Goal: Transaction & Acquisition: Purchase product/service

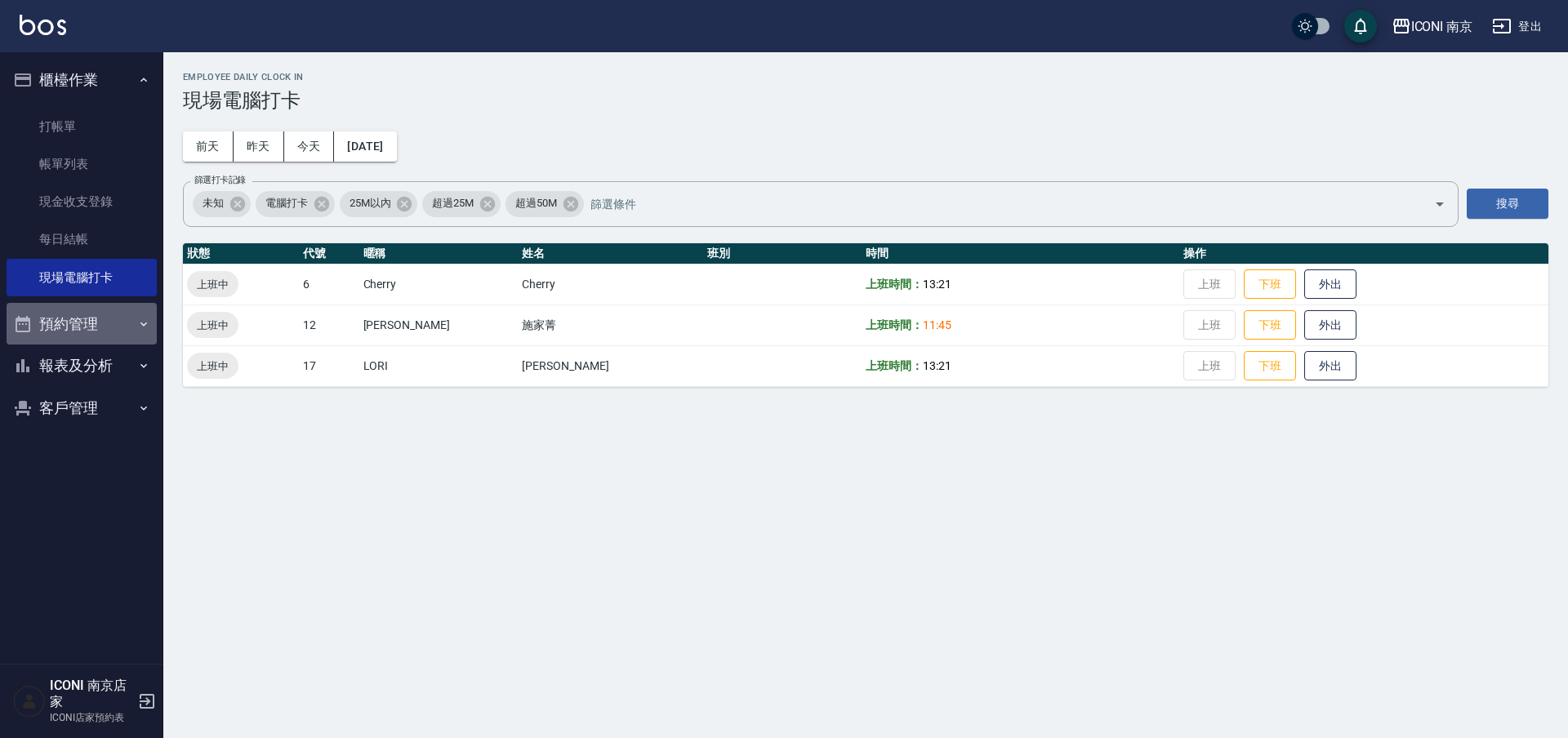
click at [114, 311] on button "預約管理" at bounding box center [82, 324] width 150 height 43
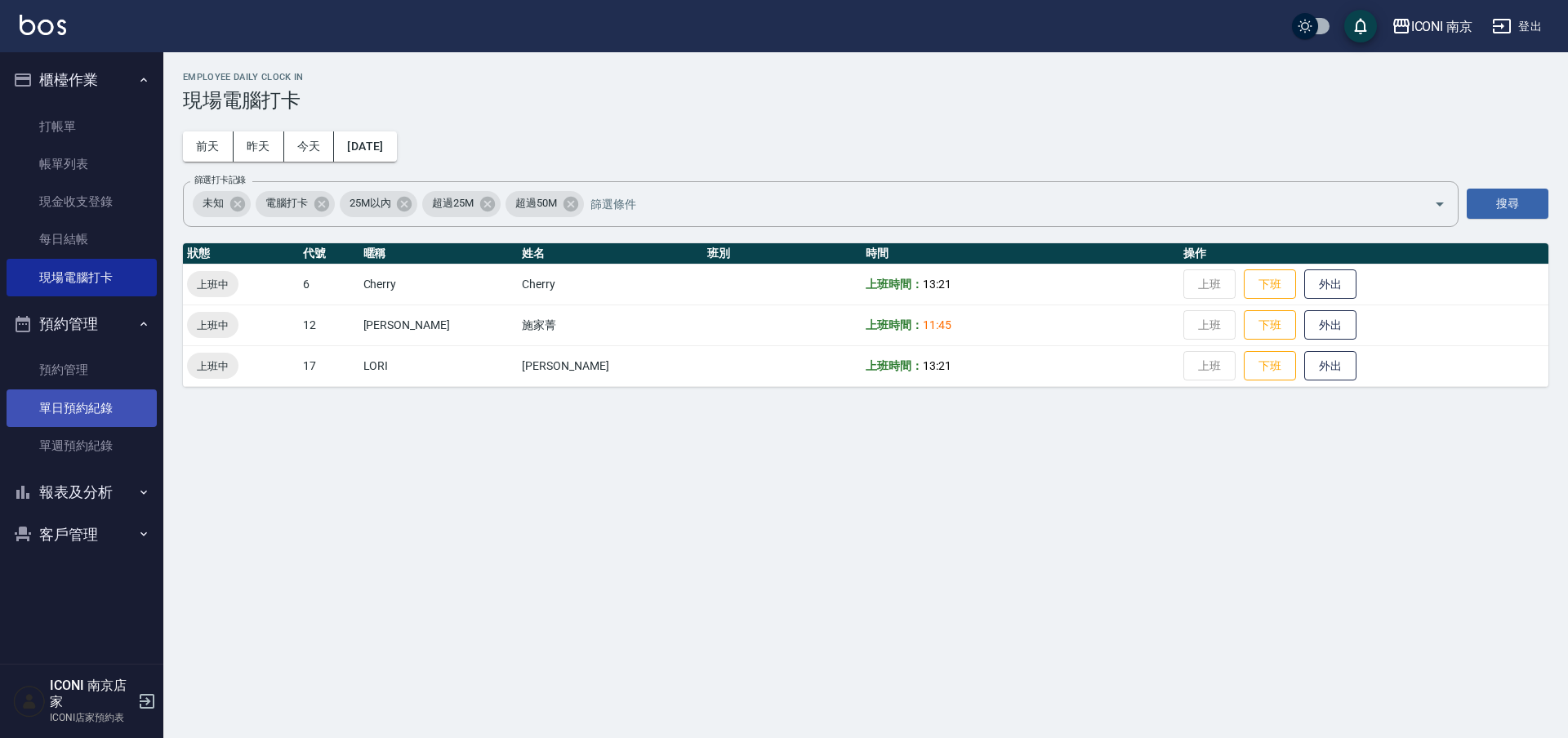
click at [88, 401] on link "單日預約紀錄" at bounding box center [82, 408] width 150 height 38
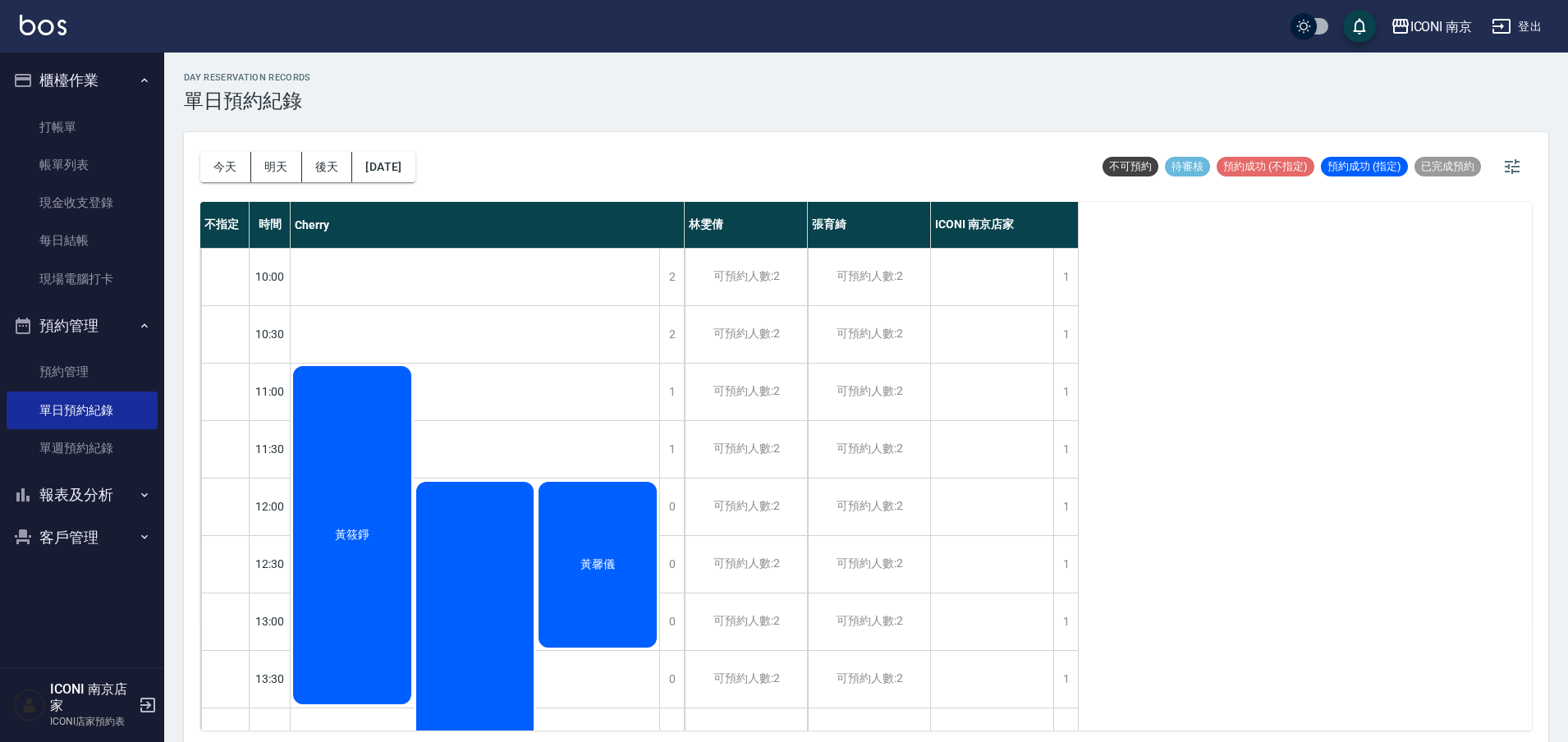
click at [333, 530] on span "黃筱錚" at bounding box center [352, 536] width 41 height 15
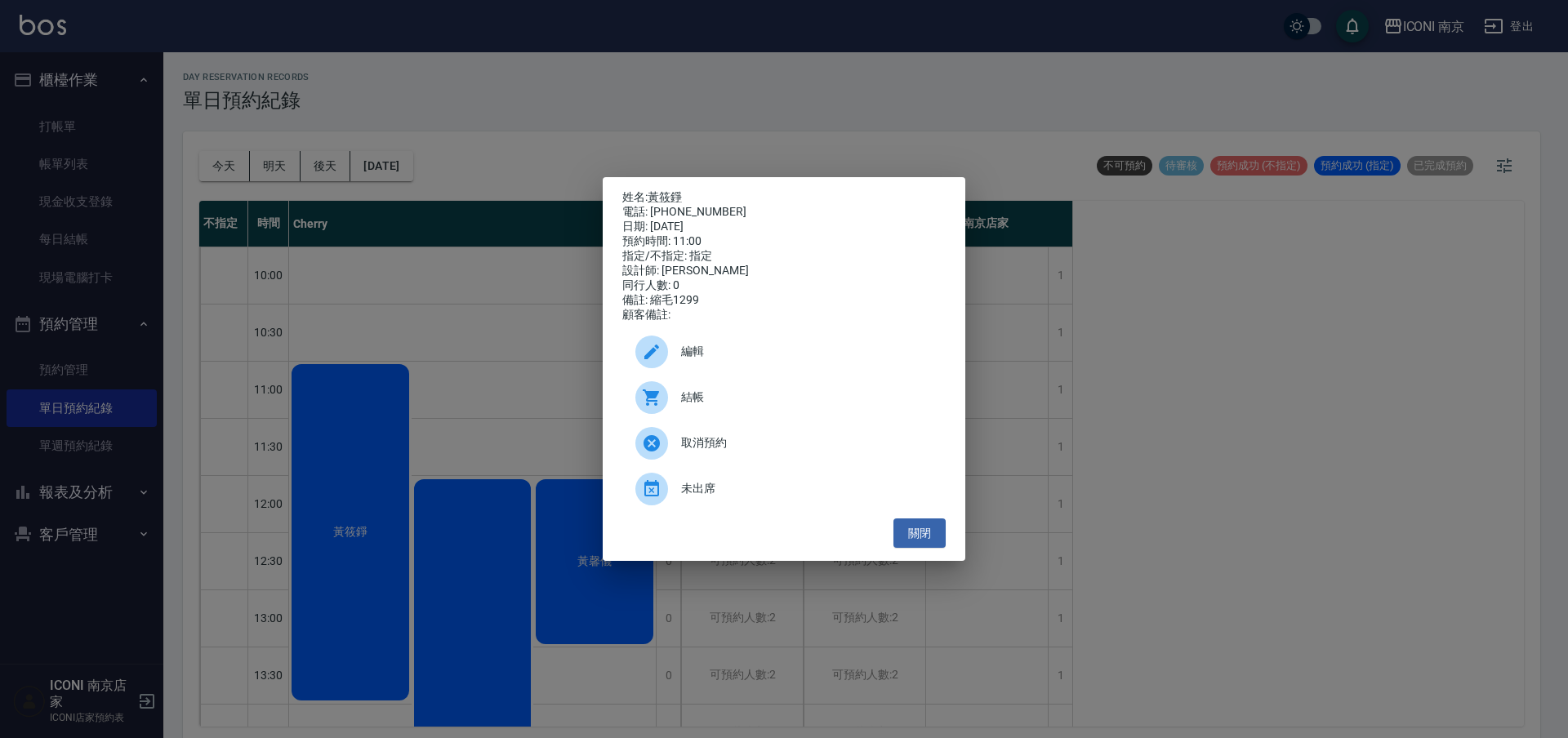
click at [483, 250] on div "姓名: [PERSON_NAME]: [PHONE_NUMBER] 日期: [DATE] 預約時間: 11:00 指定/不指定: 指定 設計師: [PERSO…" at bounding box center [784, 369] width 1568 height 738
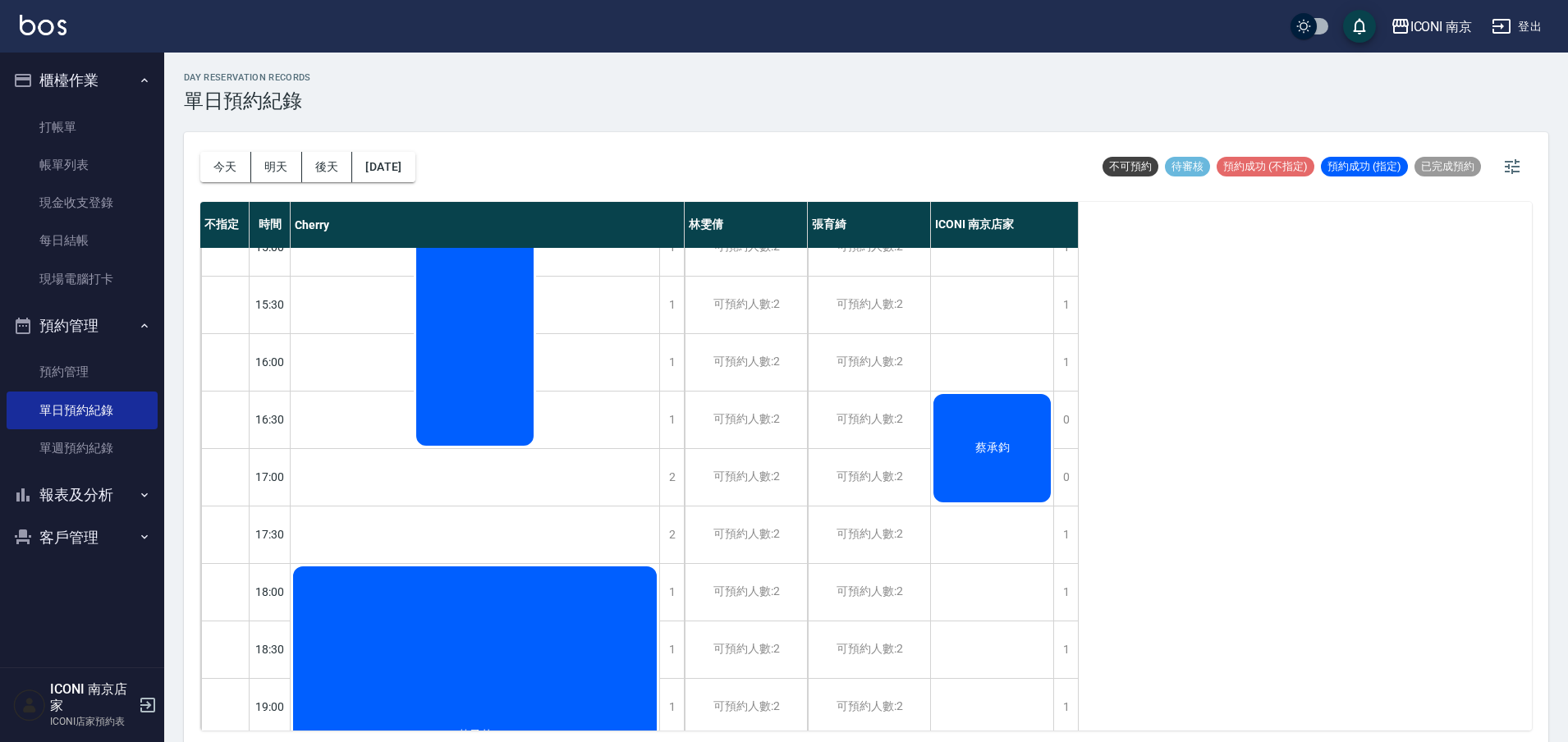
scroll to position [594, 0]
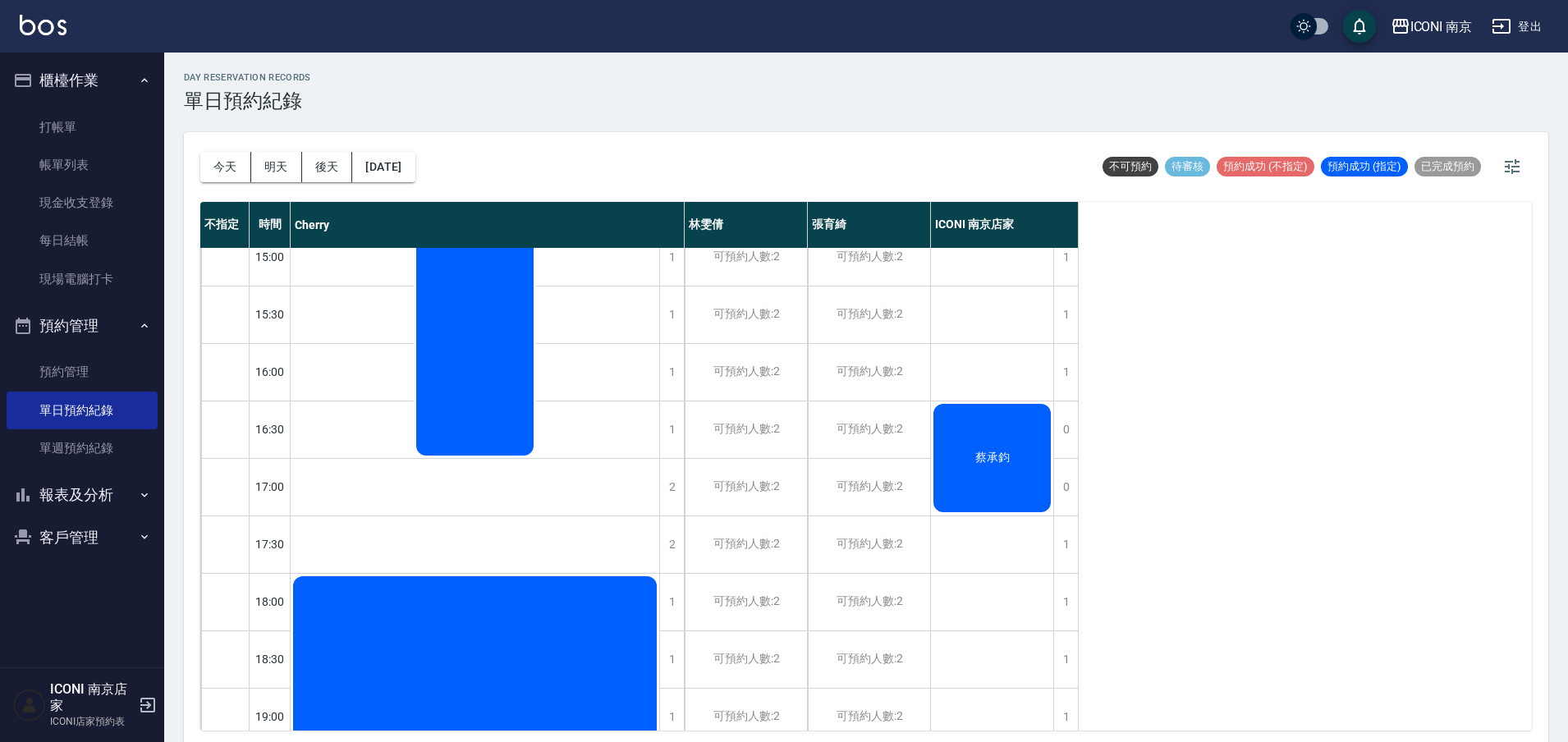
click at [992, 421] on div "蔡承鈞" at bounding box center [992, 457] width 122 height 113
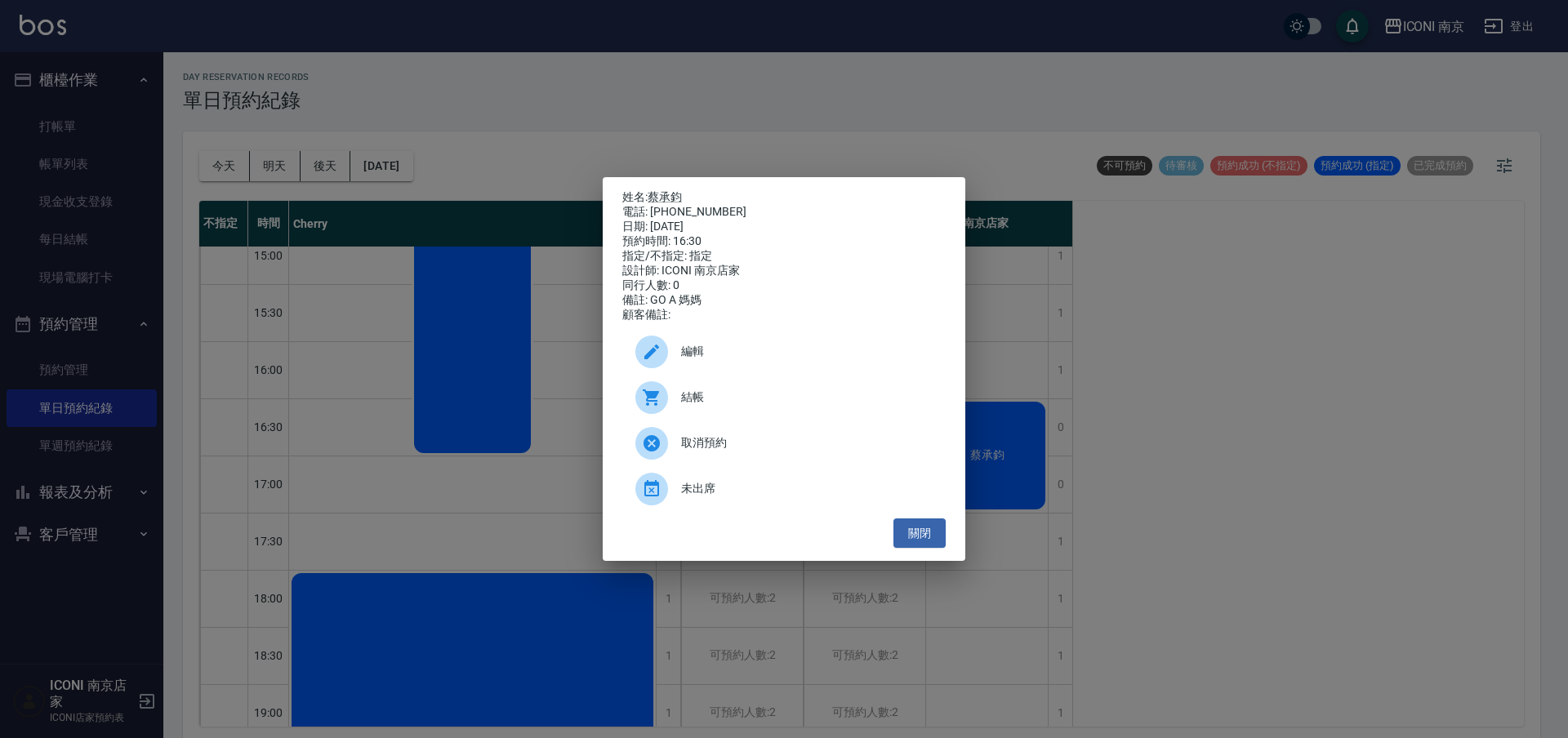
click at [1146, 325] on div "姓名: [PERSON_NAME] 電話: [PHONE_NUMBER] 日期: [DATE] 預約時間: 16:30 指定/不指定: 指定 設計師: ICO…" at bounding box center [784, 369] width 1568 height 738
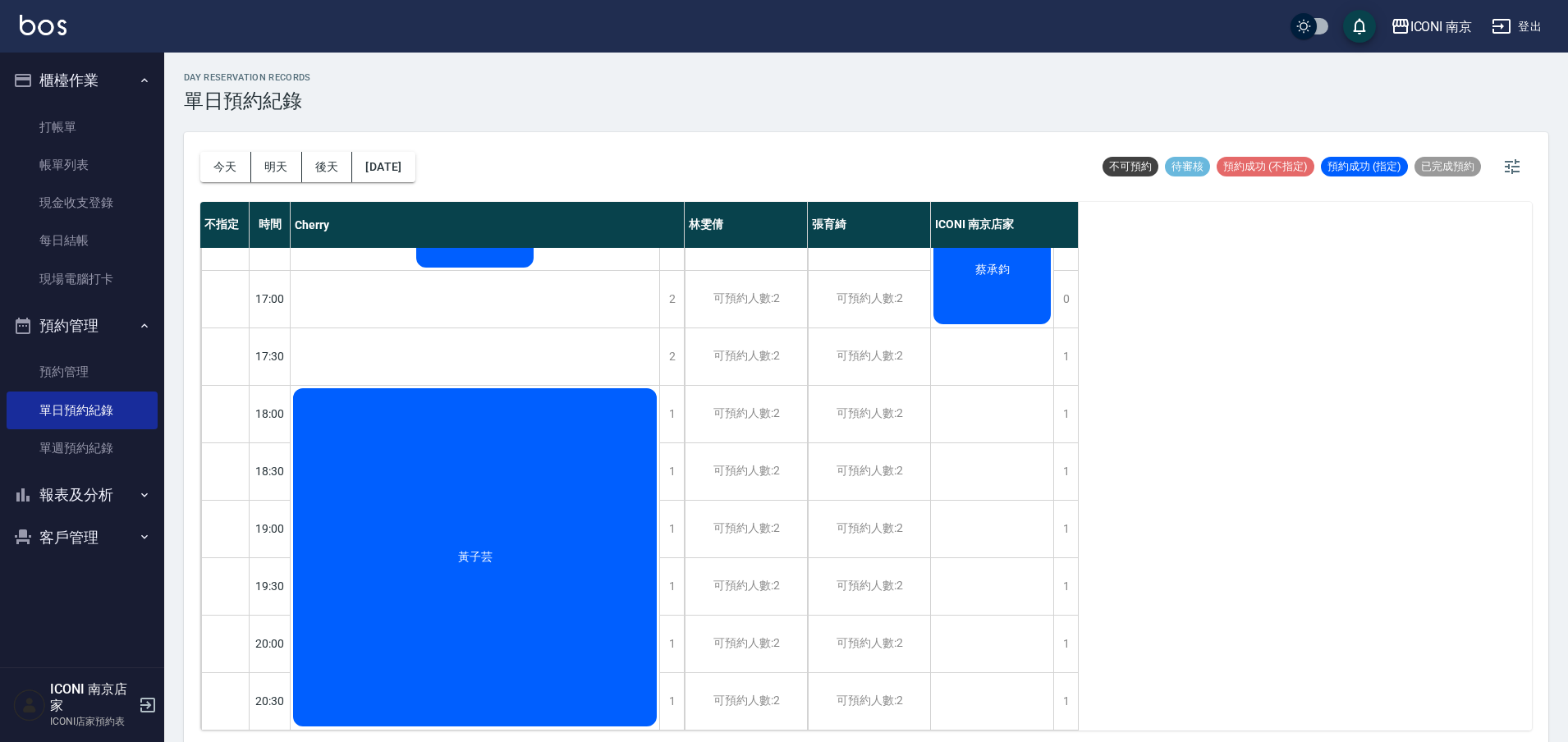
scroll to position [5, 0]
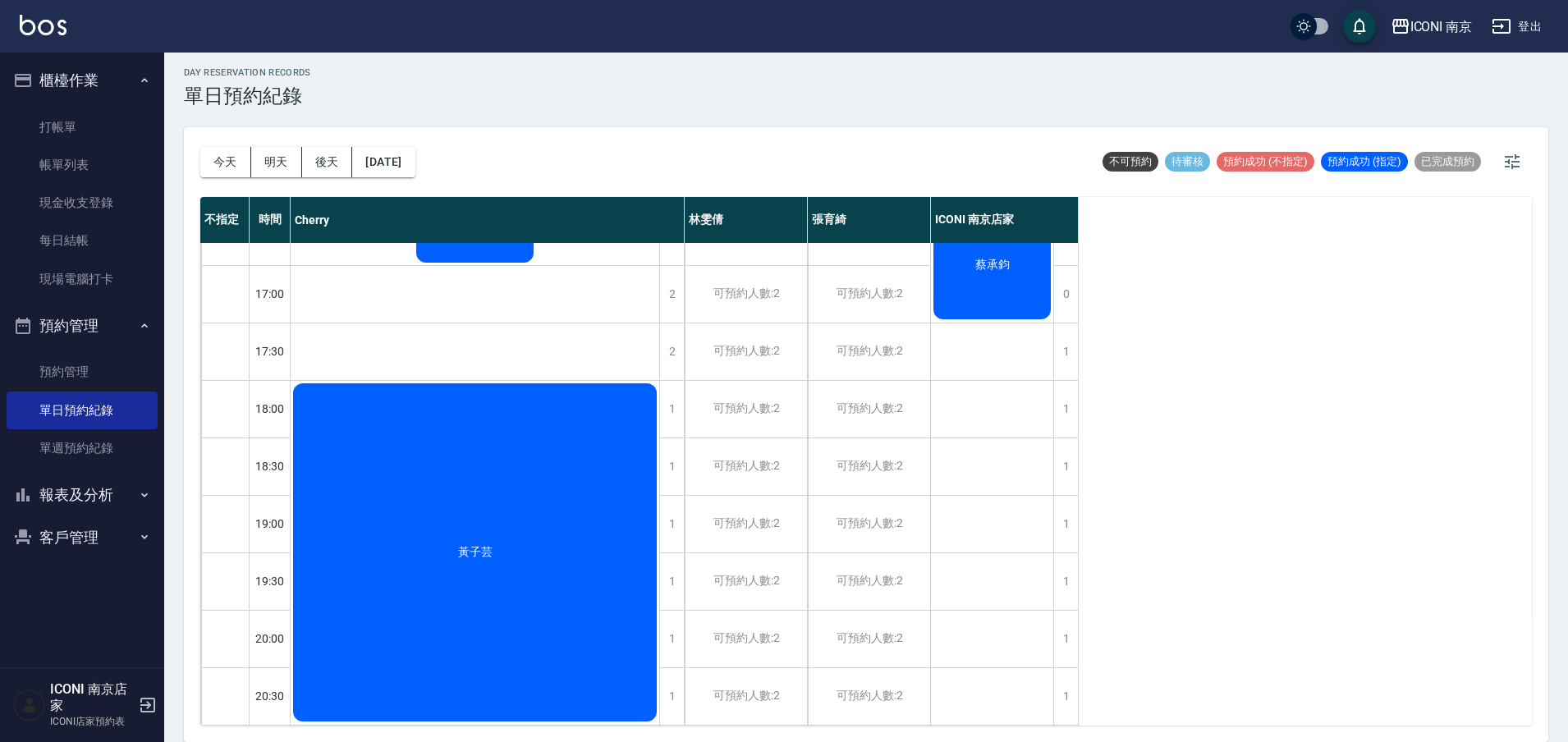
click at [551, 504] on div "黃子芸" at bounding box center [474, 552] width 368 height 343
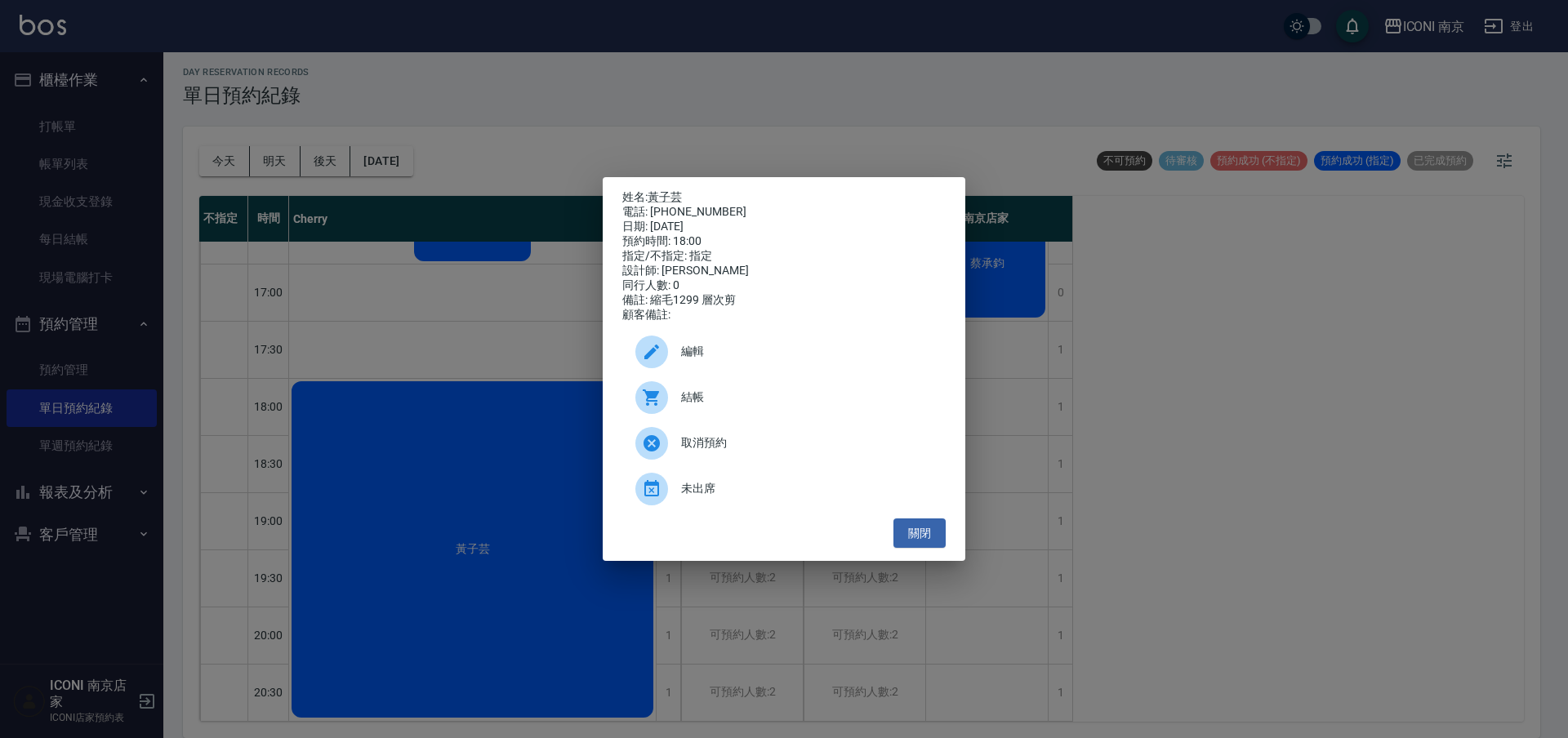
click at [808, 600] on div "姓名: [PERSON_NAME] 電話: [PHONE_NUMBER] 日期: [DATE] 預約時間: 18:00 指定/不指定: 指定 設計師: [PE…" at bounding box center [784, 369] width 1568 height 738
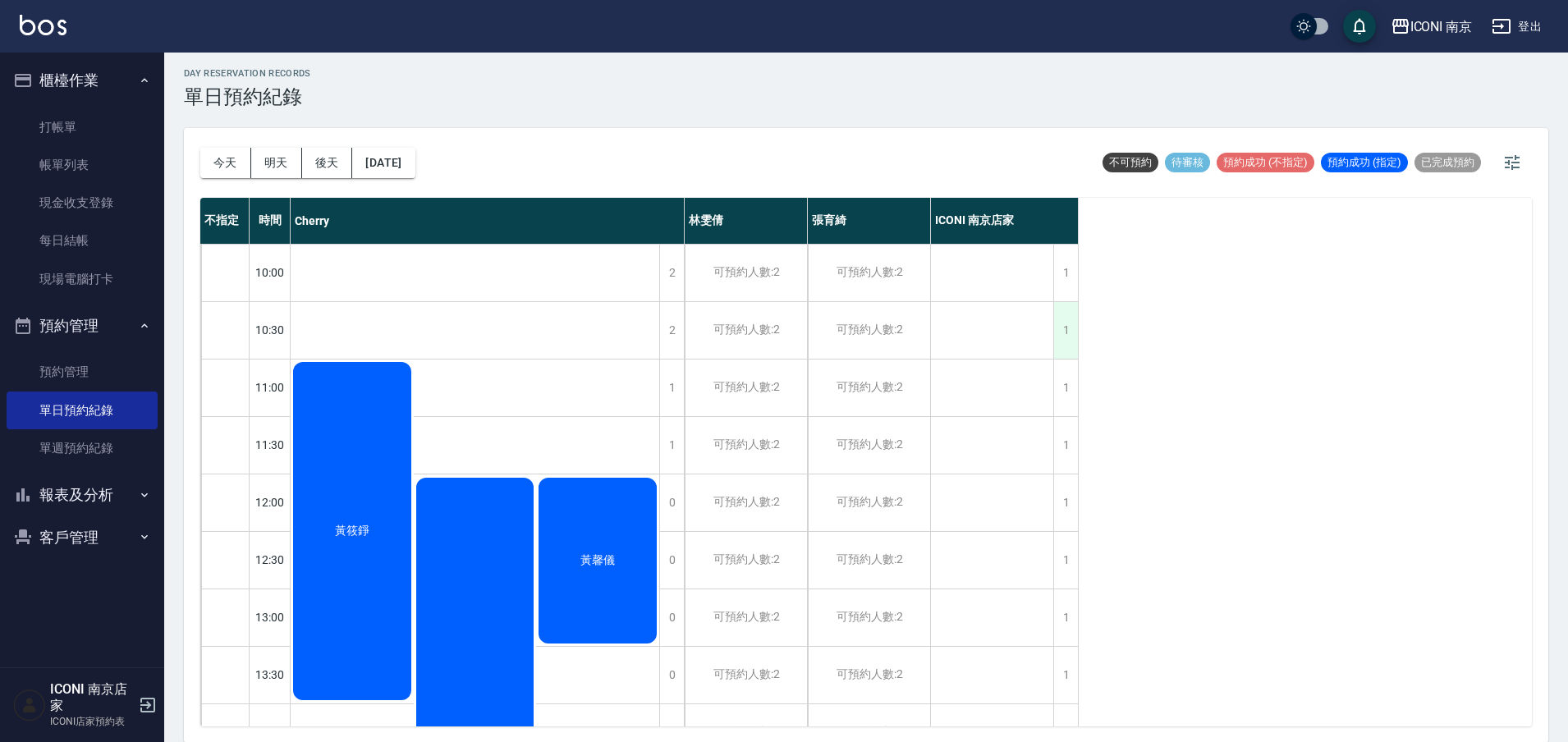
scroll to position [0, 0]
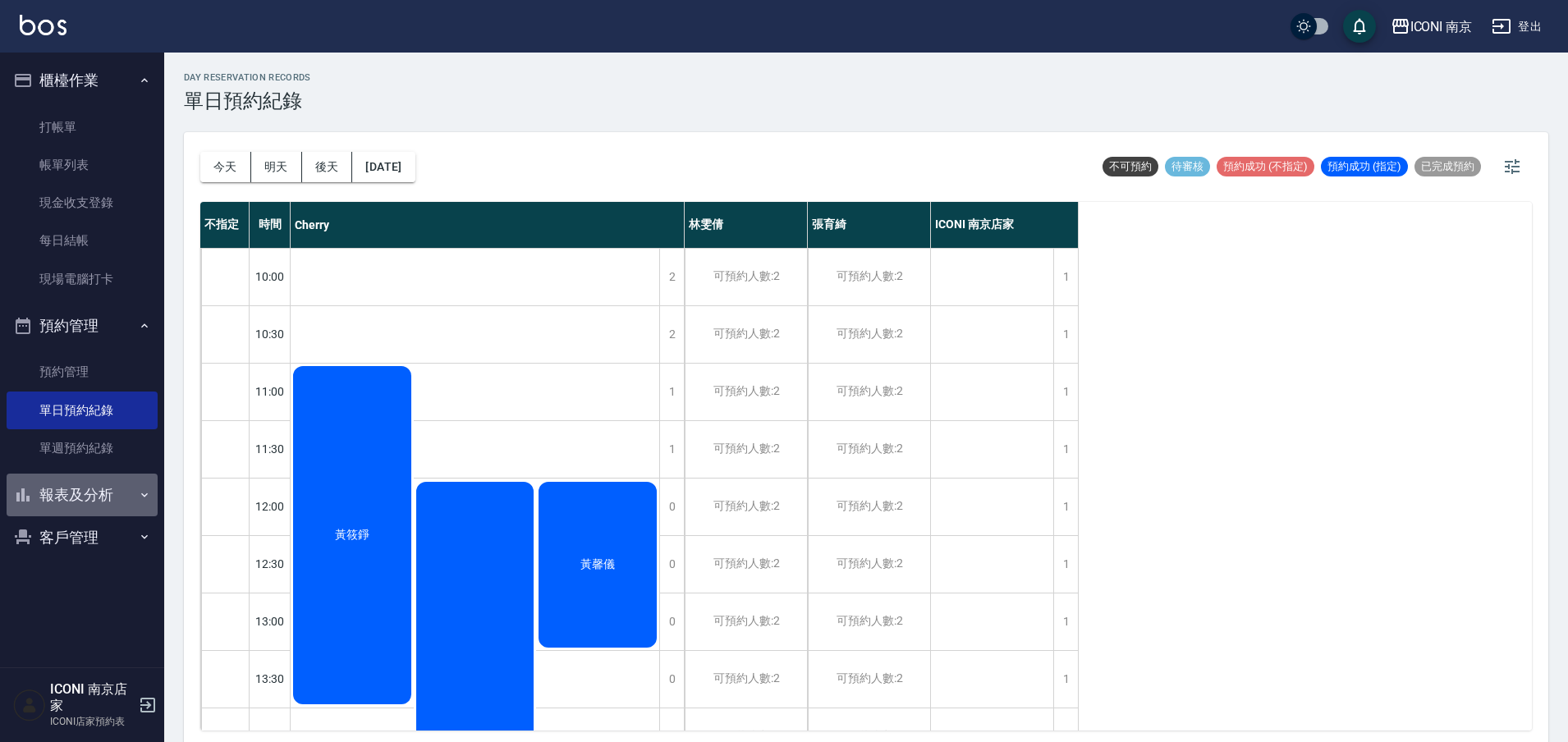
click at [108, 489] on button "報表及分析" at bounding box center [82, 495] width 151 height 43
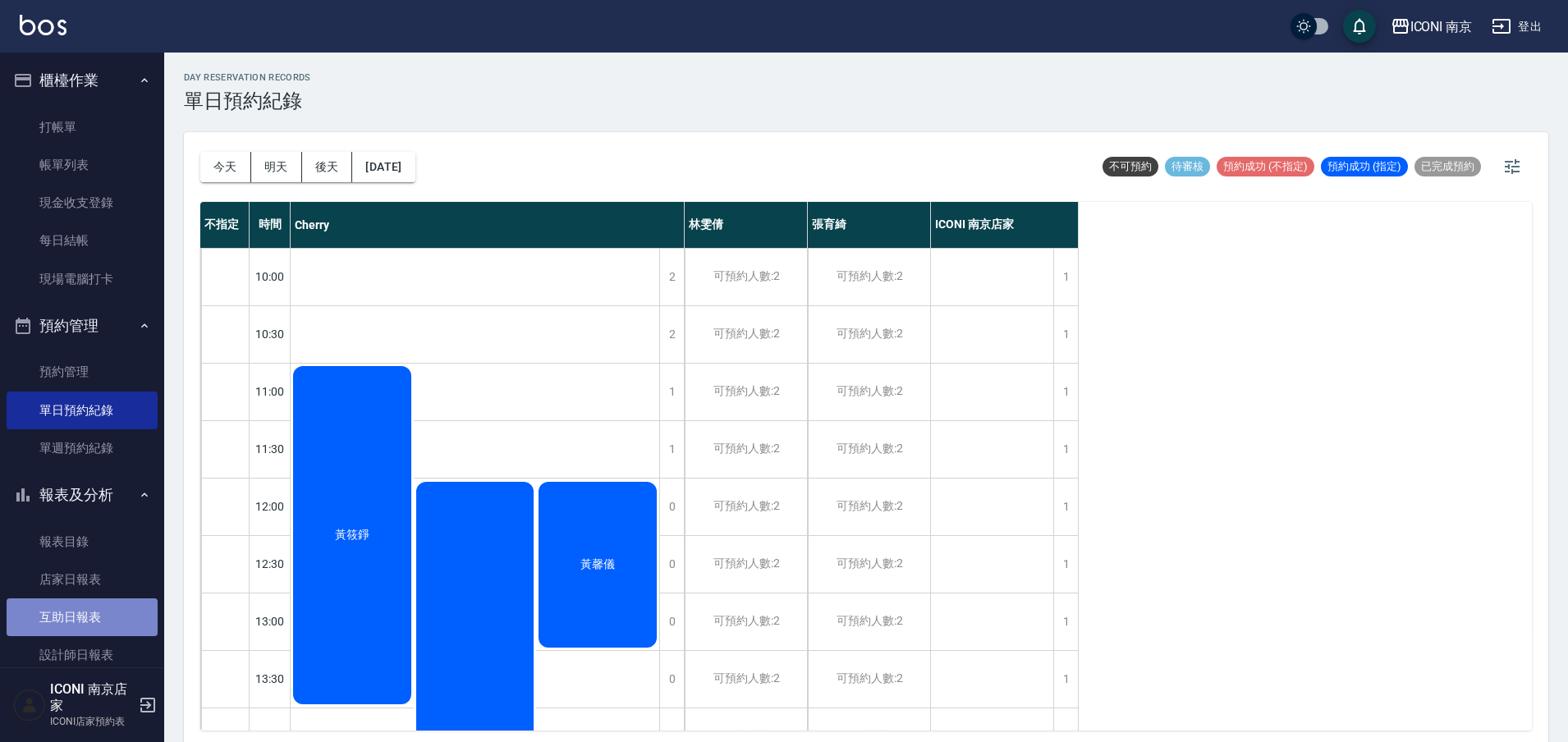
click at [111, 618] on link "互助日報表" at bounding box center [82, 617] width 151 height 38
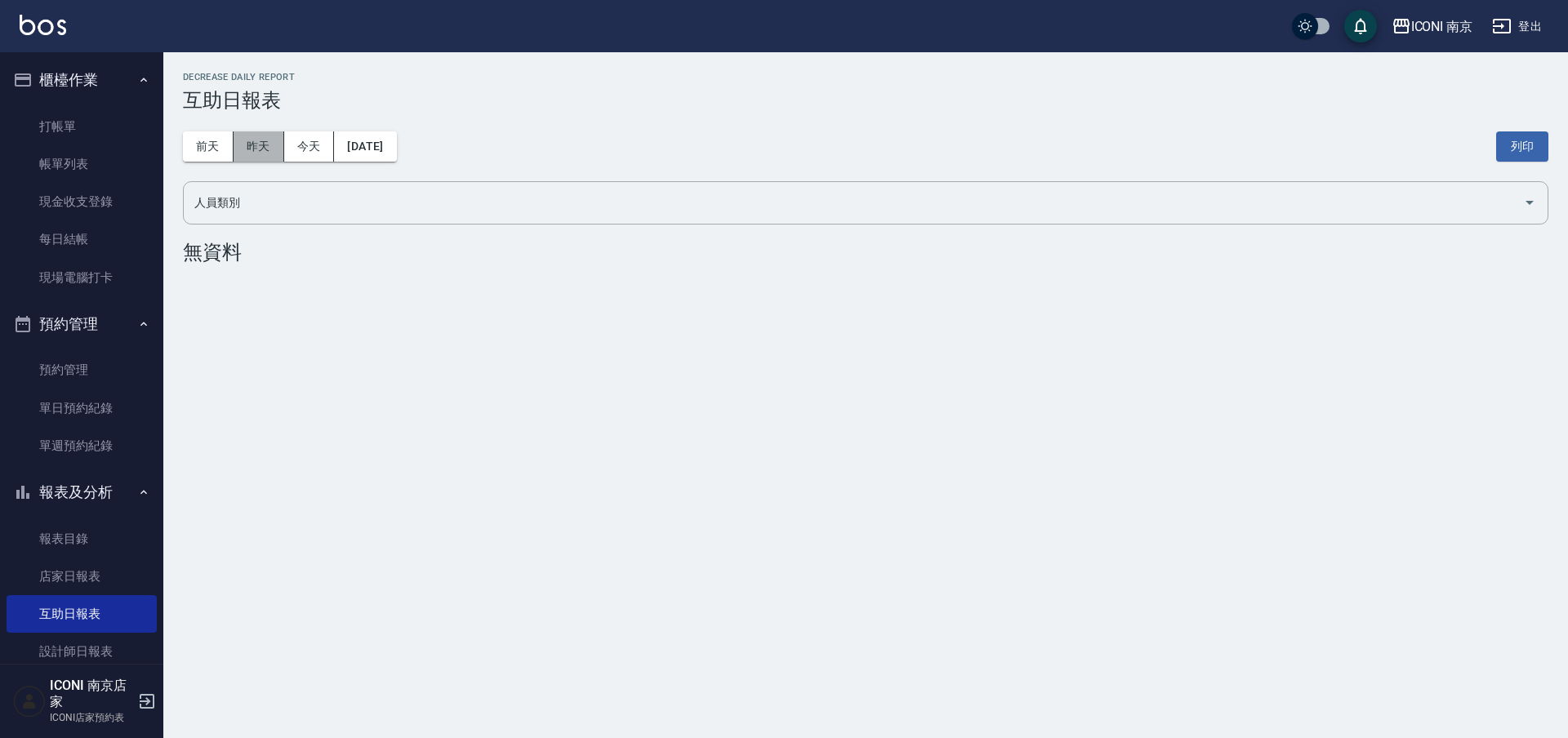
click at [248, 154] on button "昨天" at bounding box center [259, 147] width 51 height 30
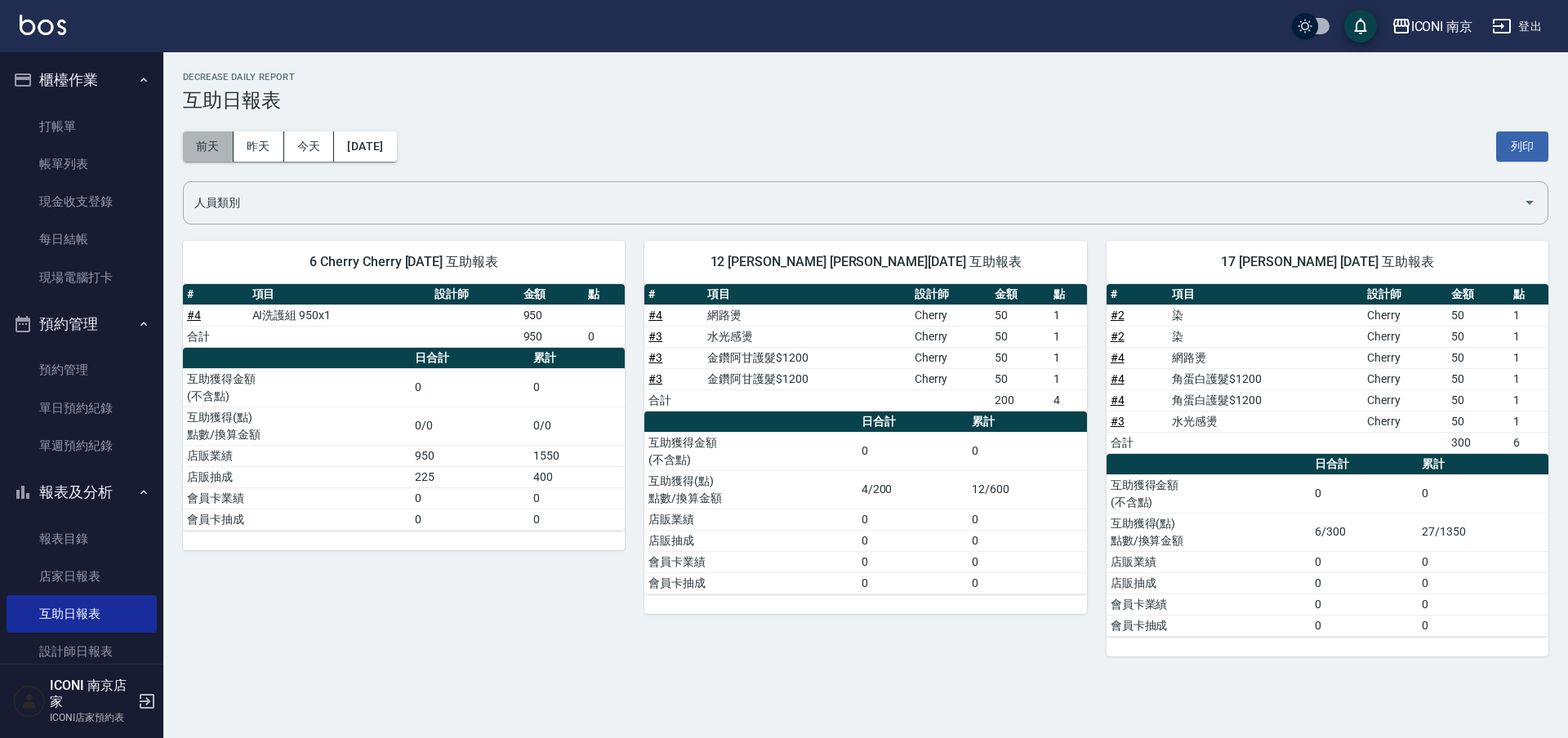
click at [214, 157] on button "前天" at bounding box center [208, 147] width 51 height 30
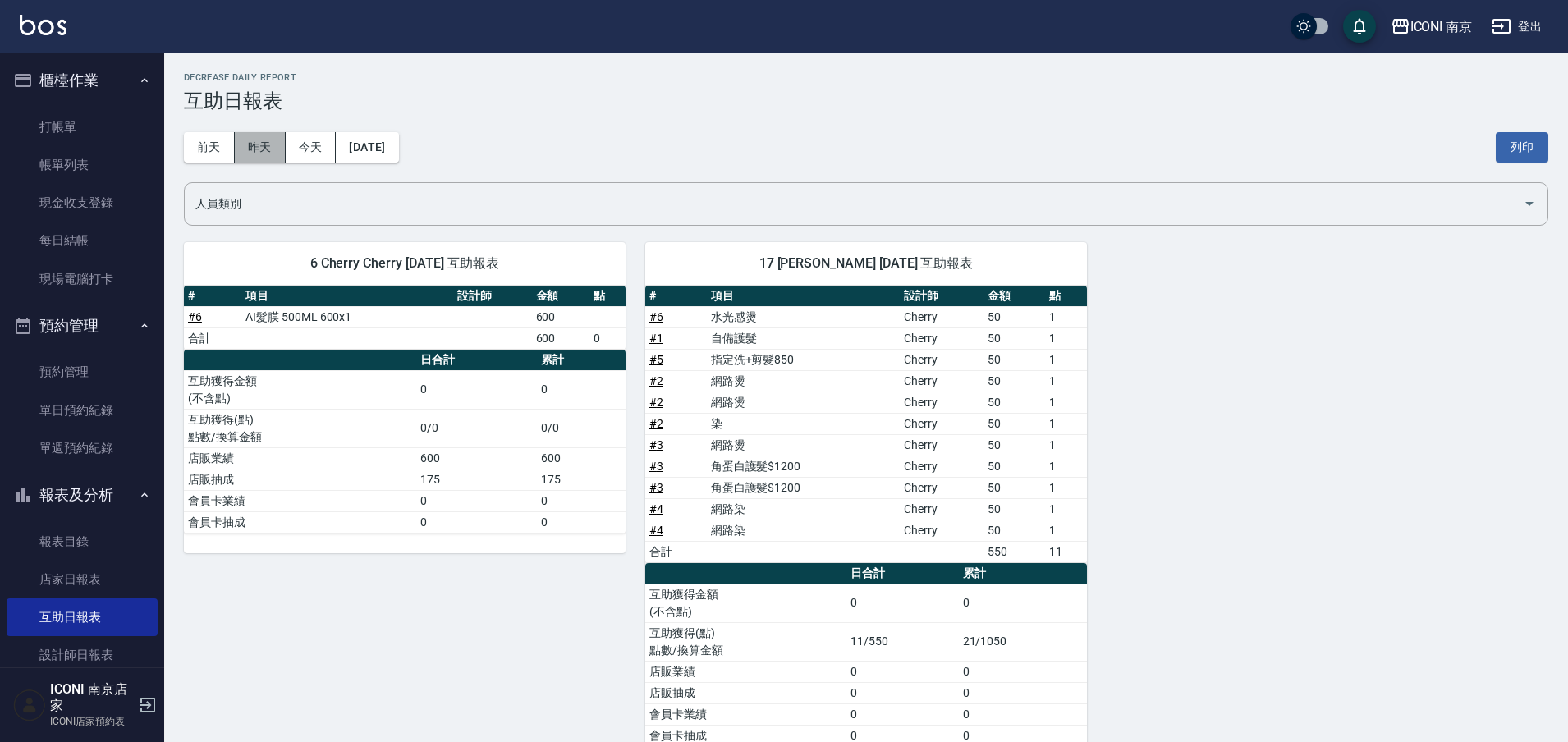
click at [260, 149] on button "昨天" at bounding box center [260, 148] width 51 height 30
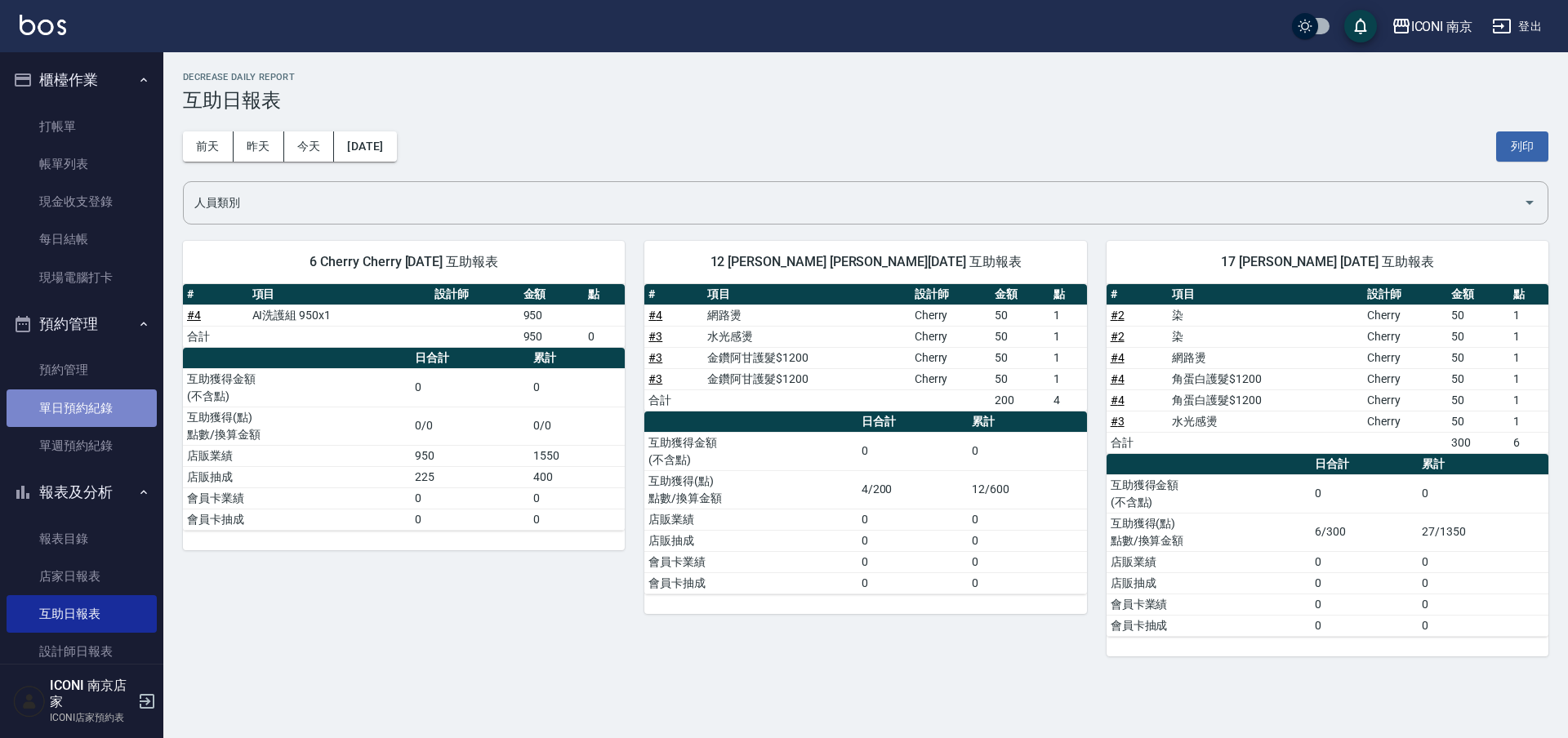
click at [119, 418] on link "單日預約紀錄" at bounding box center [82, 408] width 150 height 38
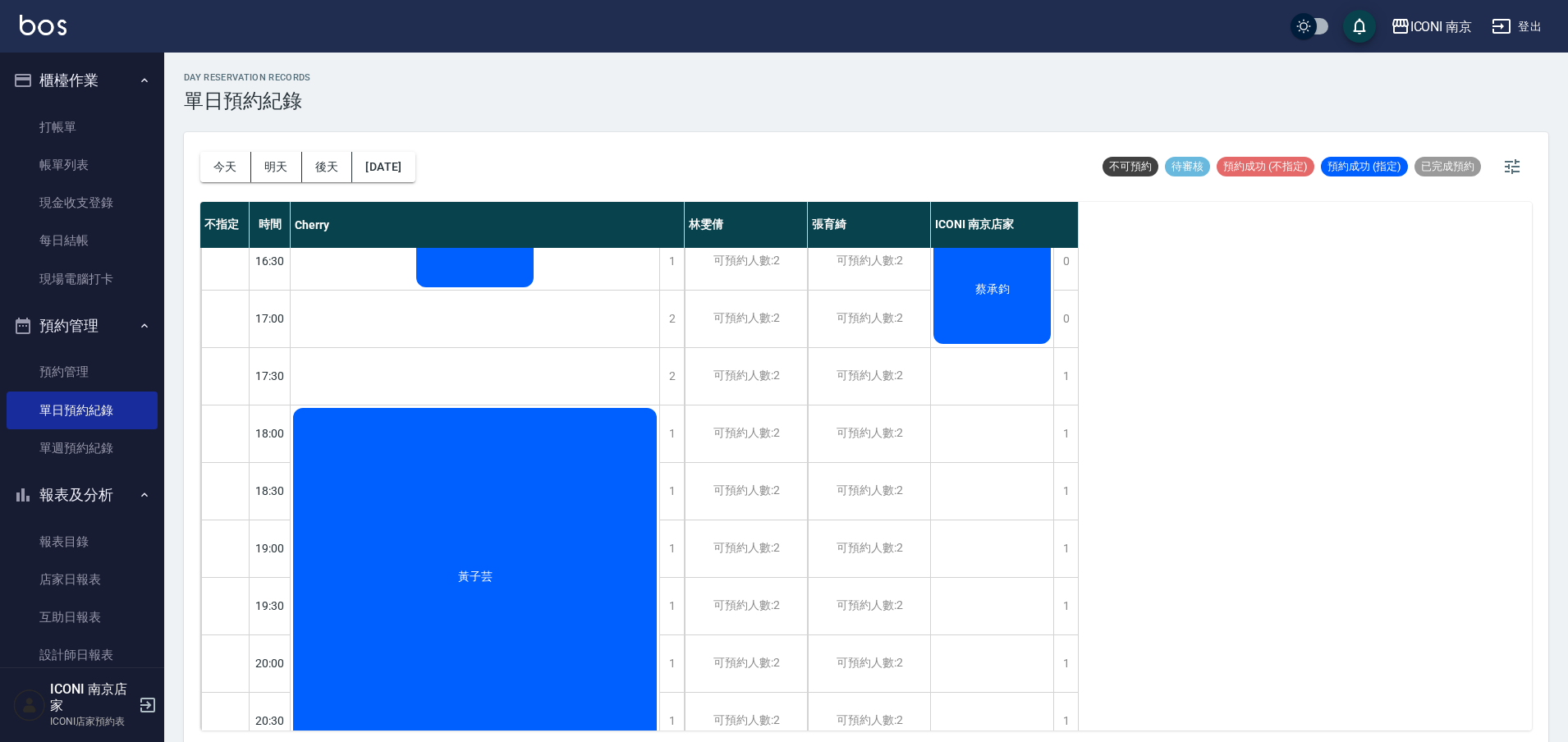
scroll to position [800, 0]
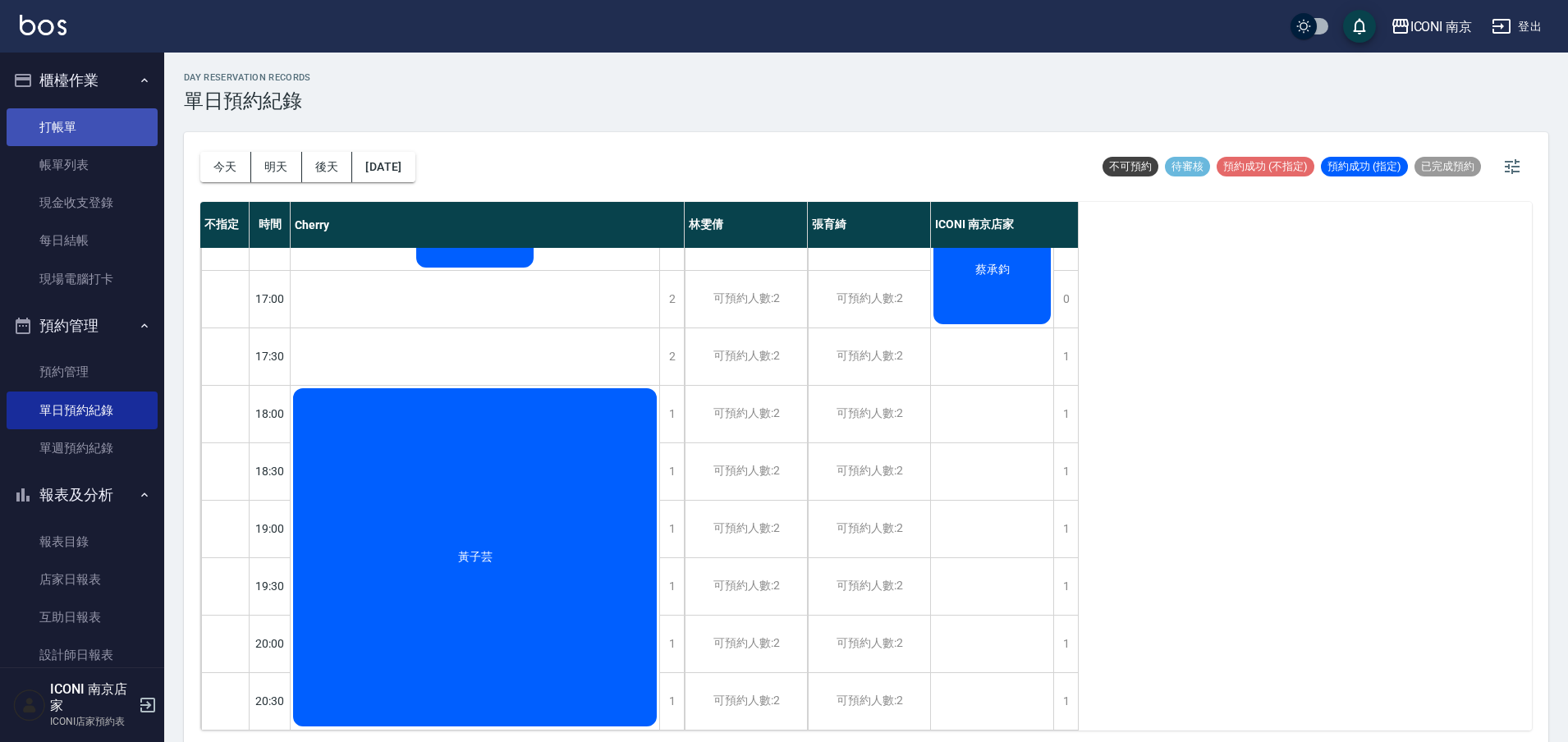
click at [70, 123] on link "打帳單" at bounding box center [82, 127] width 151 height 38
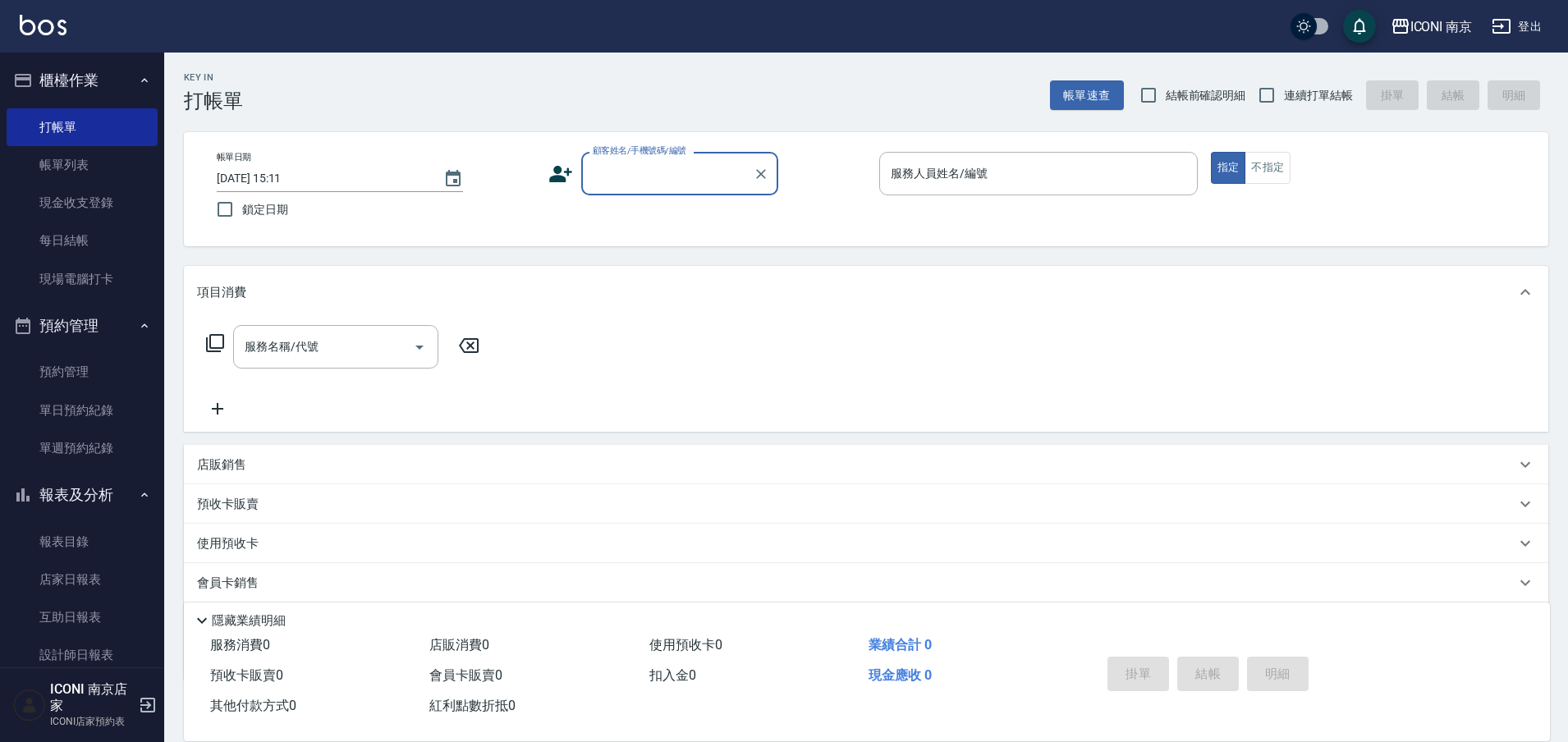
click at [1295, 91] on span "連續打單結帳" at bounding box center [1318, 96] width 69 height 18
click at [1284, 91] on input "連續打單結帳" at bounding box center [1266, 95] width 34 height 34
checkbox input "true"
click at [667, 181] on input "顧客姓名/手機號碼/編號" at bounding box center [668, 174] width 158 height 29
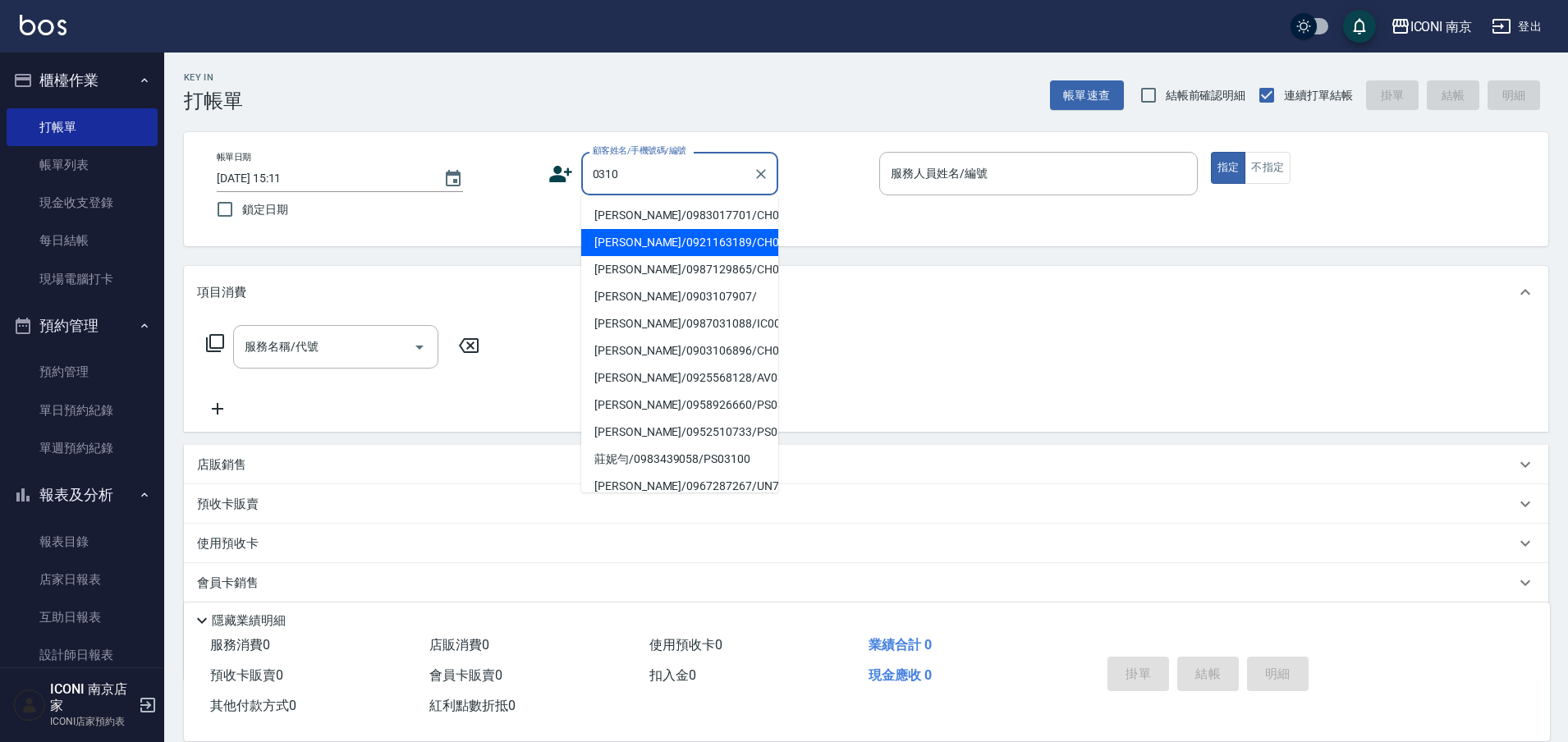
click at [742, 256] on li "[PERSON_NAME]/0921163189/CH0000310" at bounding box center [680, 243] width 197 height 27
type input "[PERSON_NAME]/0921163189/CH0000310"
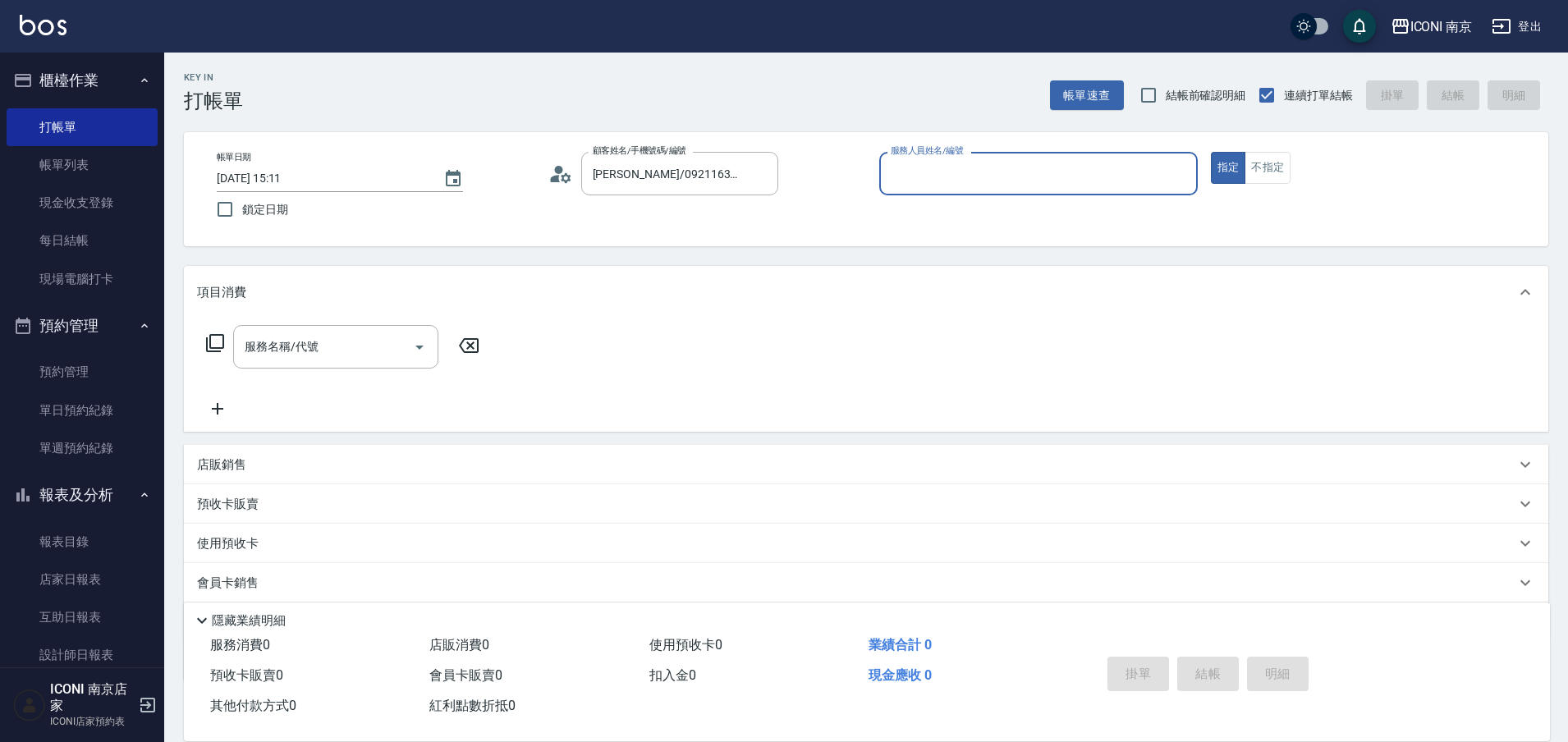
type input "Cherry-6"
click at [253, 542] on p "使用預收卡" at bounding box center [227, 554] width 61 height 24
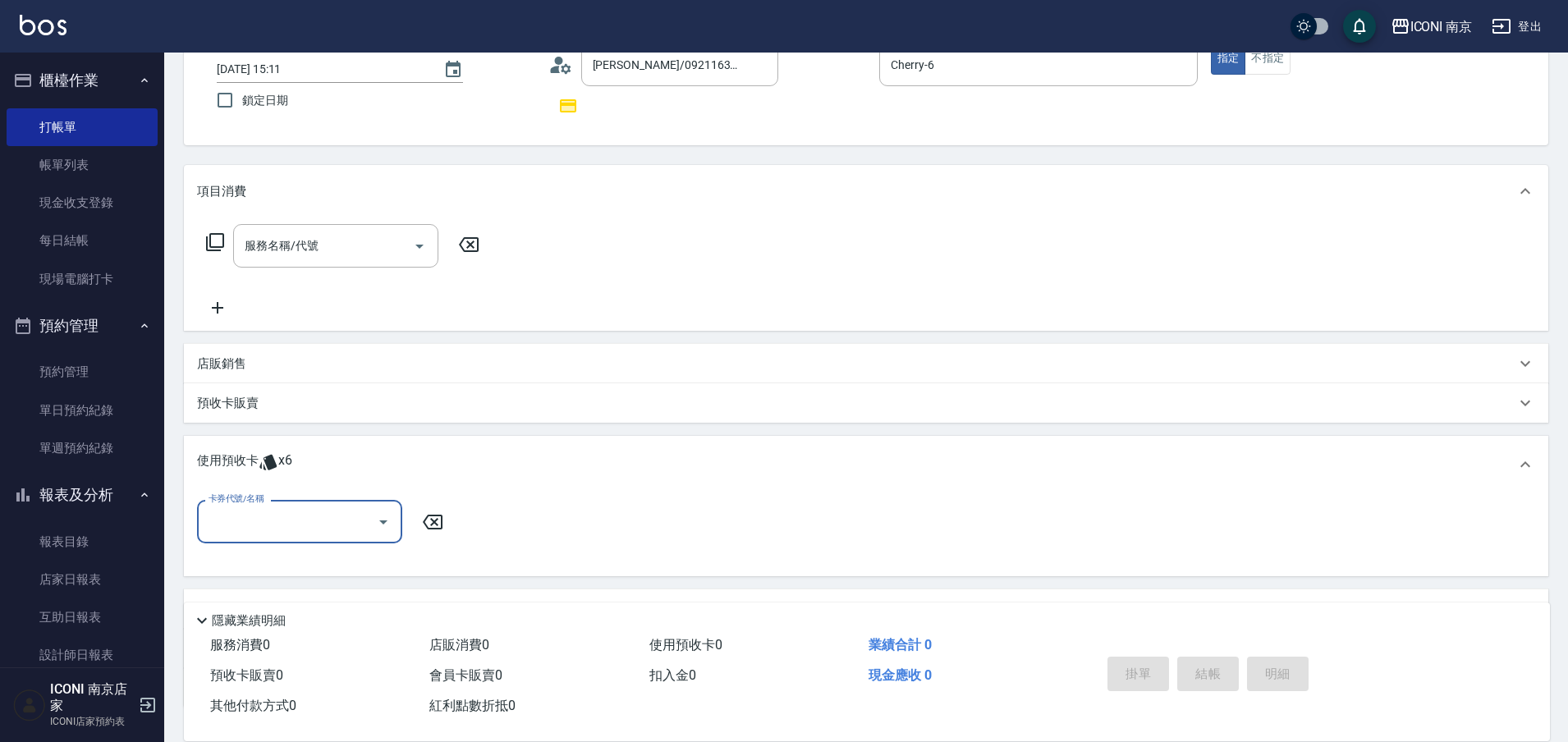
scroll to position [206, 0]
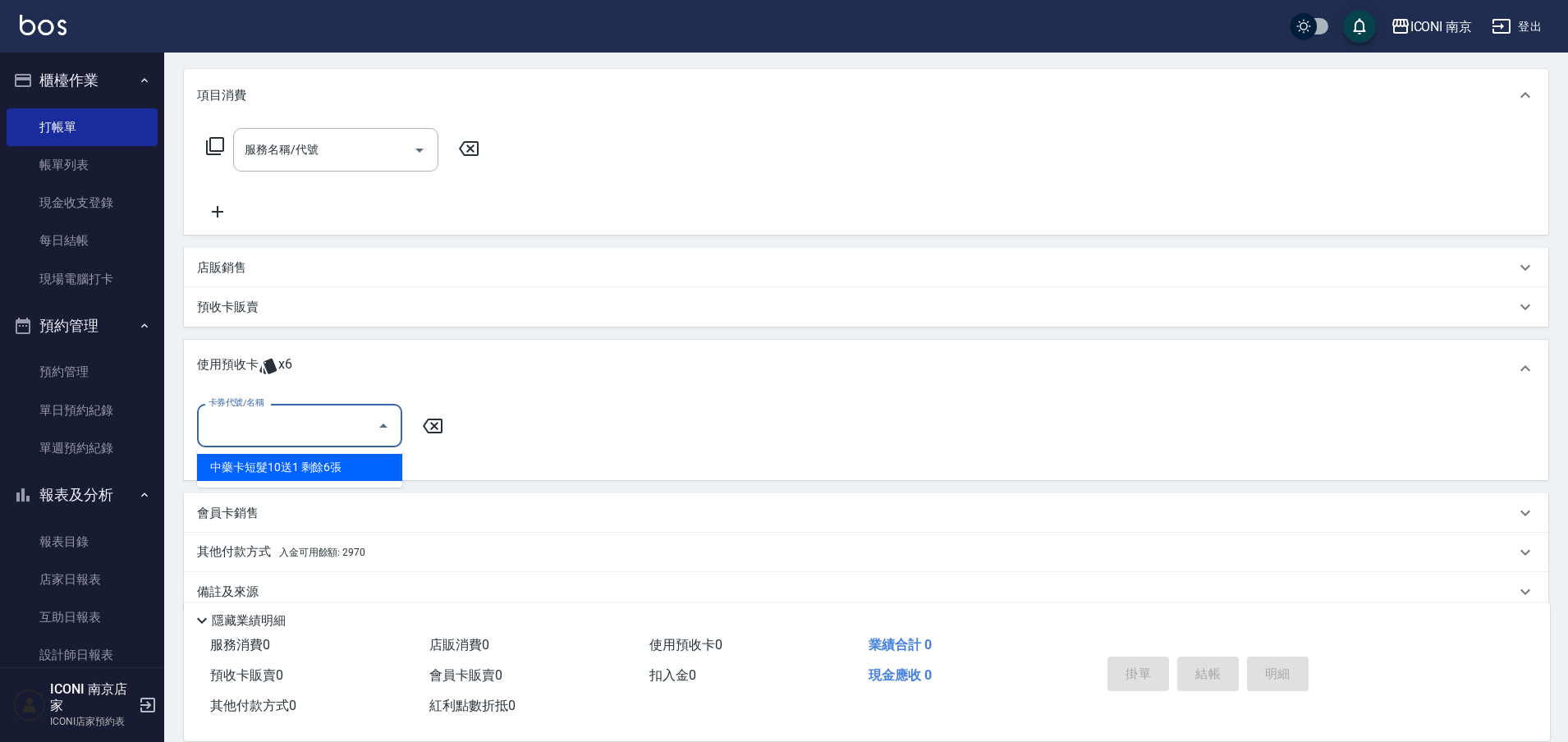
click at [346, 411] on input "卡券代號/名稱" at bounding box center [288, 426] width 166 height 29
click at [294, 467] on div "中藥卡短髮10送1 剩餘6張" at bounding box center [300, 468] width 206 height 27
type input "中藥卡短髮10送1"
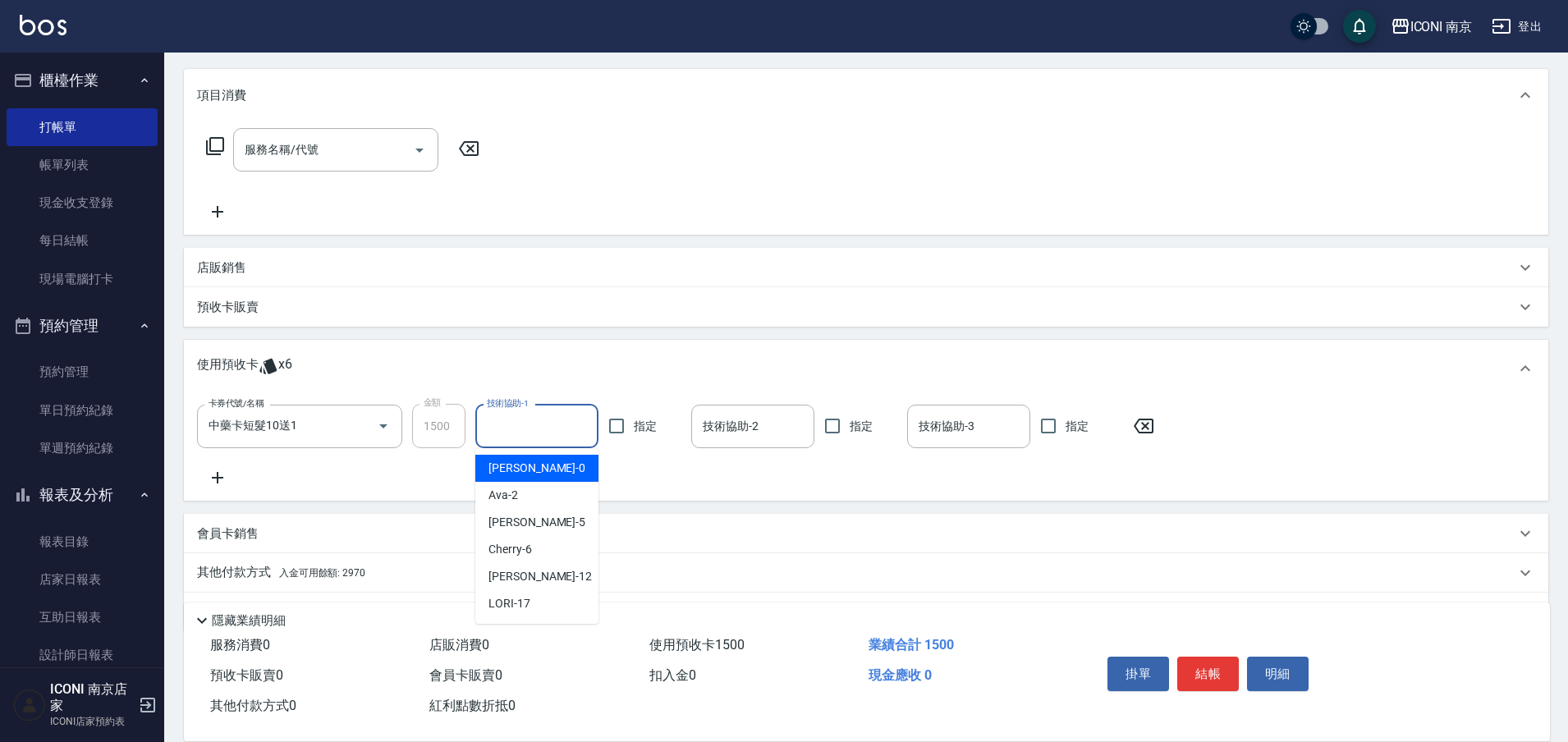
click at [502, 414] on div "技術協助-1 技術協助-1" at bounding box center [537, 426] width 123 height 44
type input "[PERSON_NAME]-12"
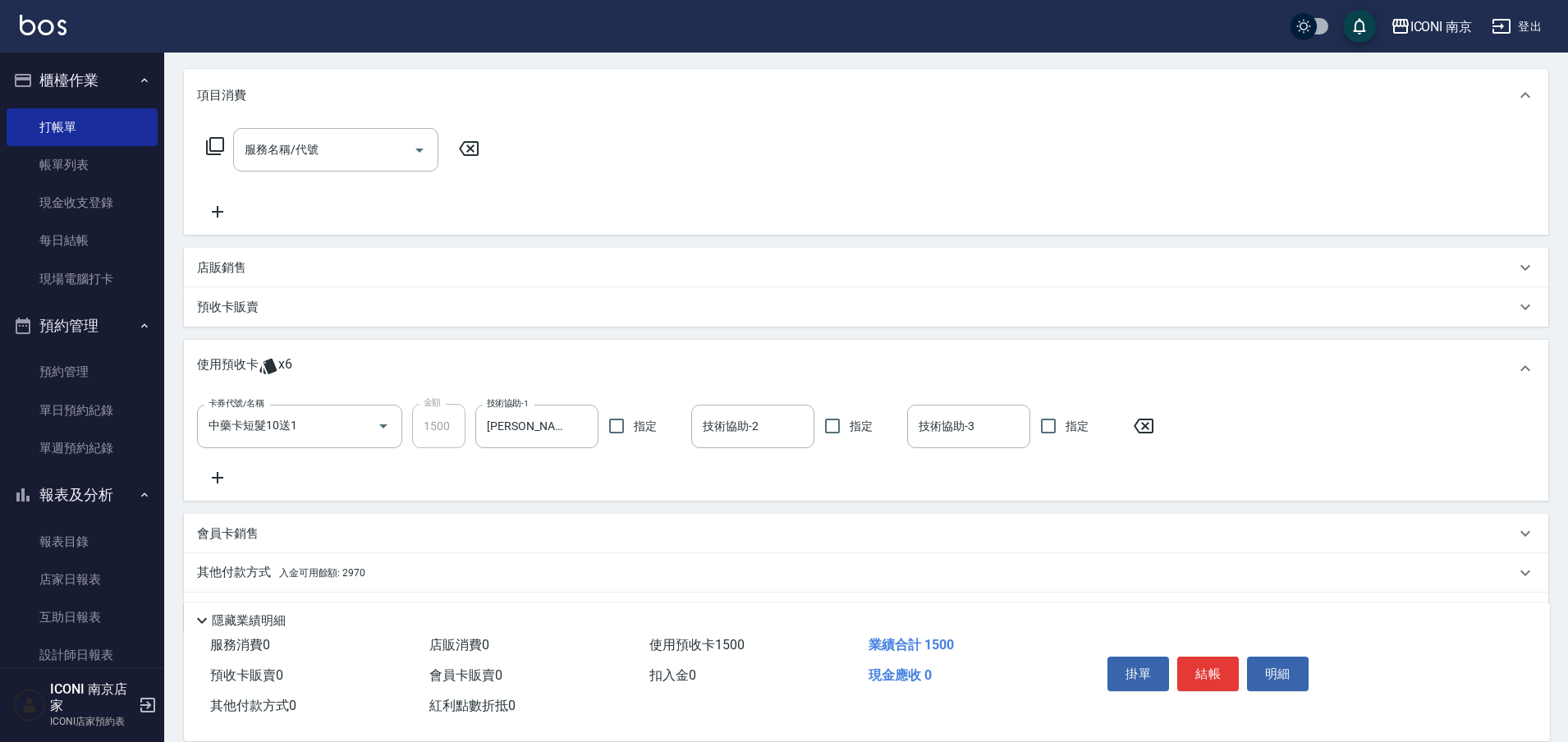
drag, startPoint x: 226, startPoint y: 142, endPoint x: 216, endPoint y: 146, distance: 10.8
click at [226, 143] on div "服務名稱/代號 服務名稱/代號" at bounding box center [343, 150] width 292 height 44
click at [213, 146] on icon at bounding box center [215, 145] width 19 height 19
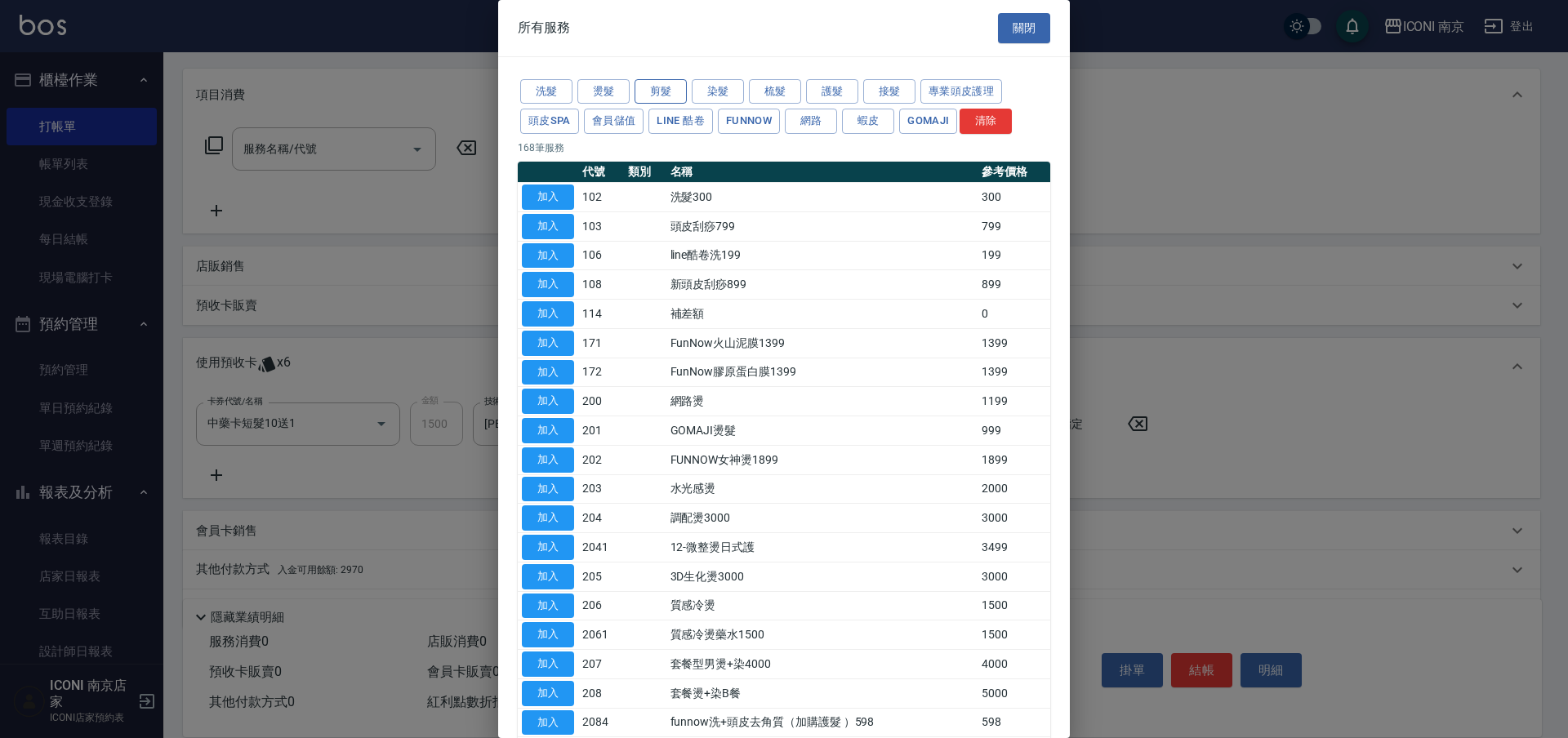
click at [675, 88] on button "剪髮" at bounding box center [660, 92] width 53 height 25
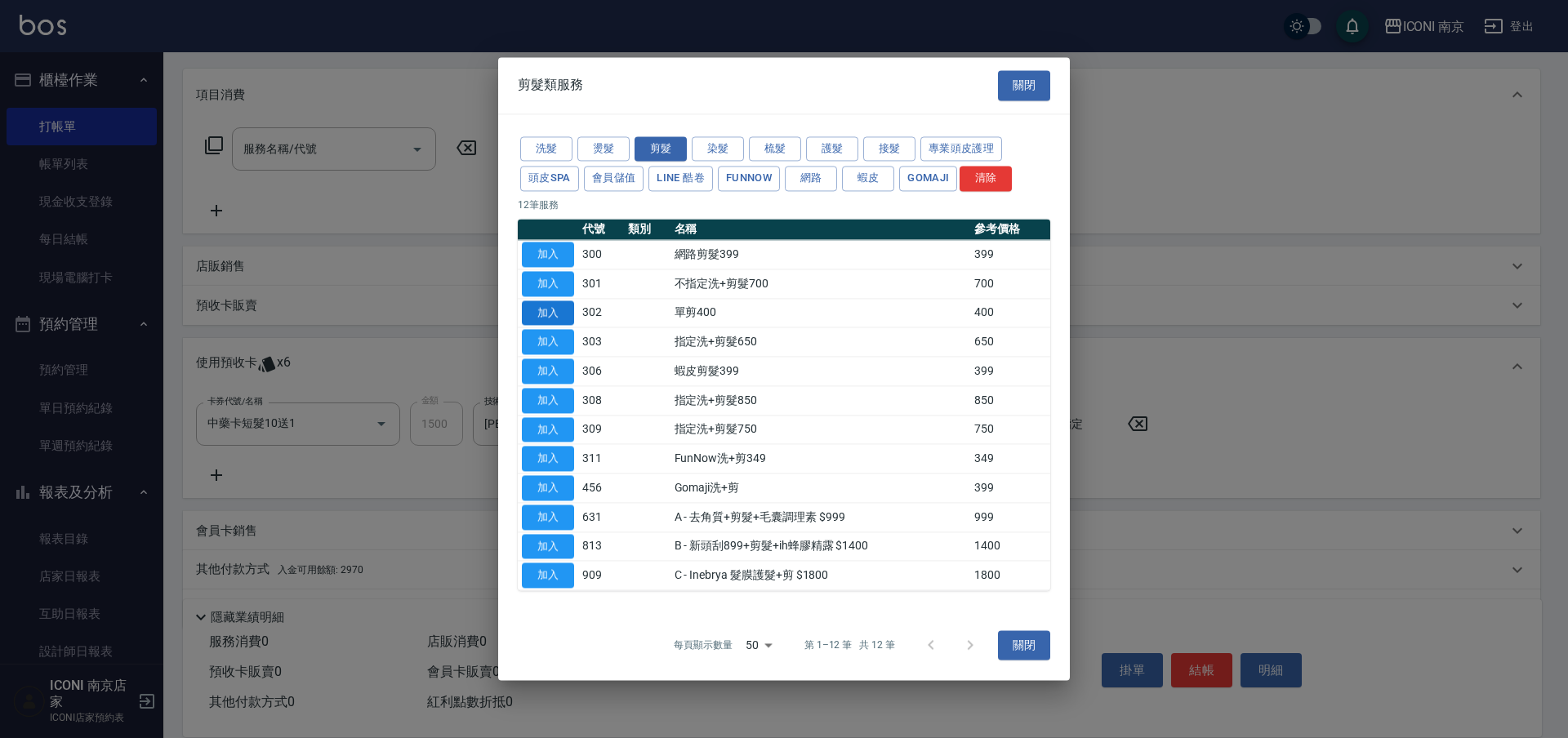
click at [548, 310] on button "加入" at bounding box center [547, 313] width 53 height 25
type input "單剪400(302)"
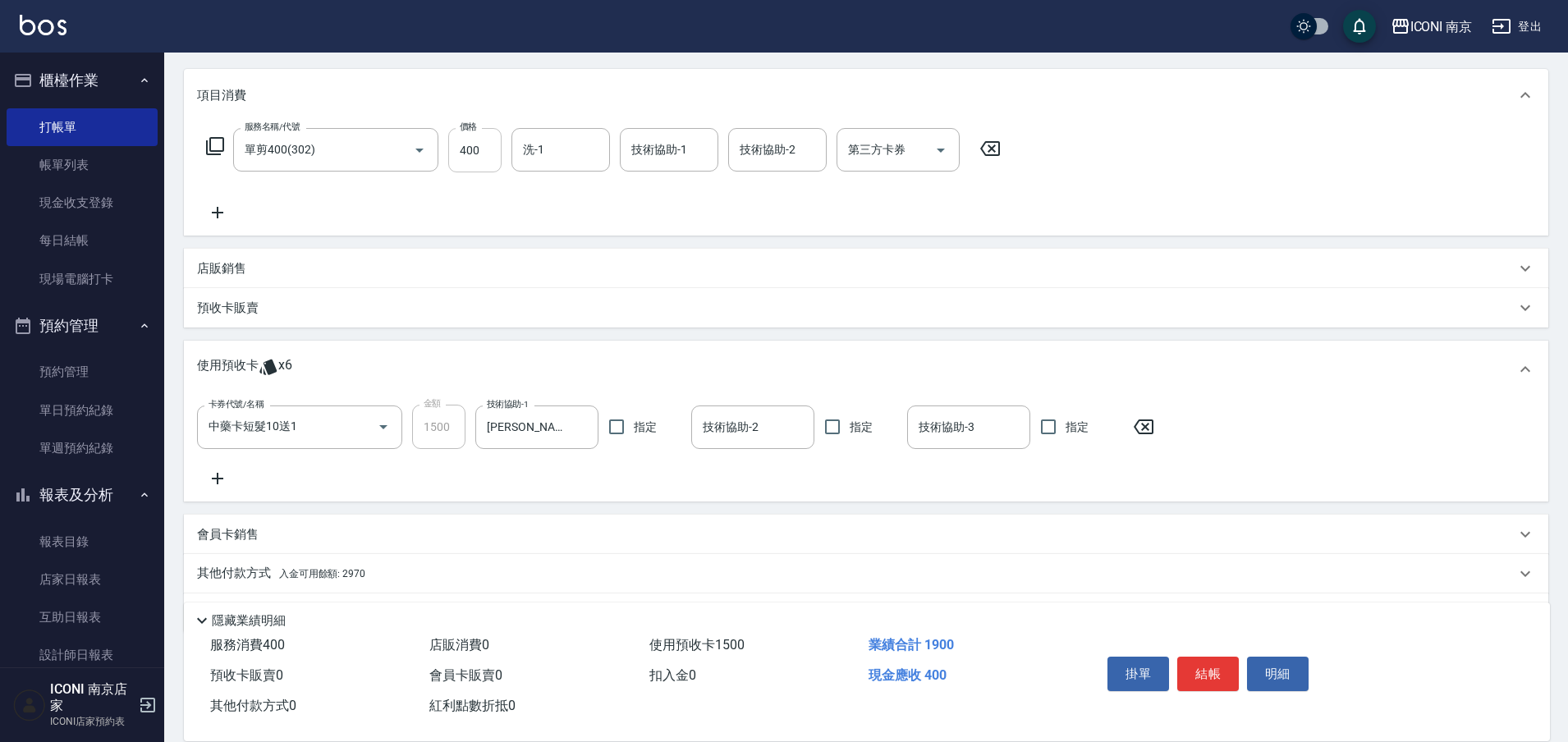
click at [463, 147] on input "400" at bounding box center [475, 150] width 54 height 44
type input "100"
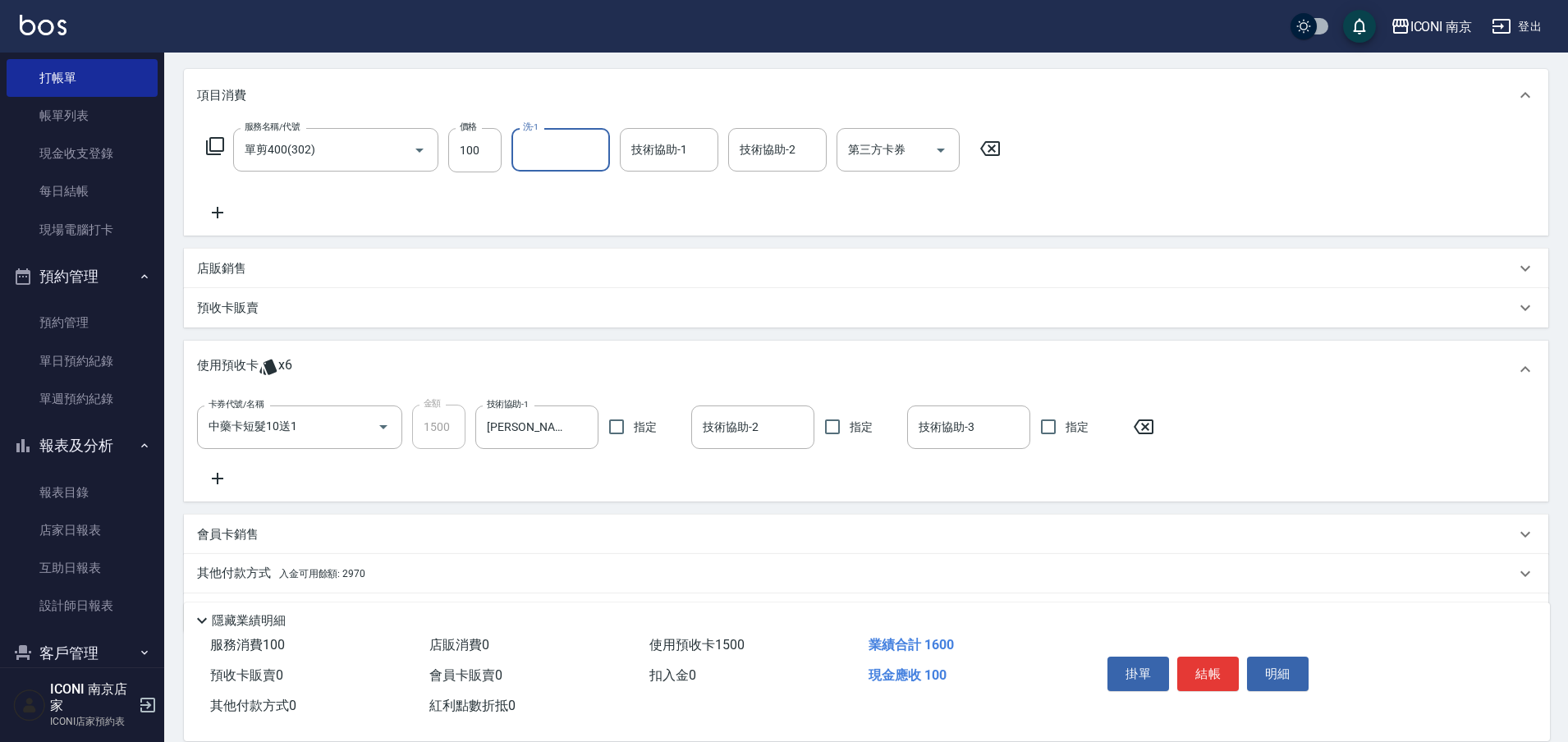
scroll to position [76, 0]
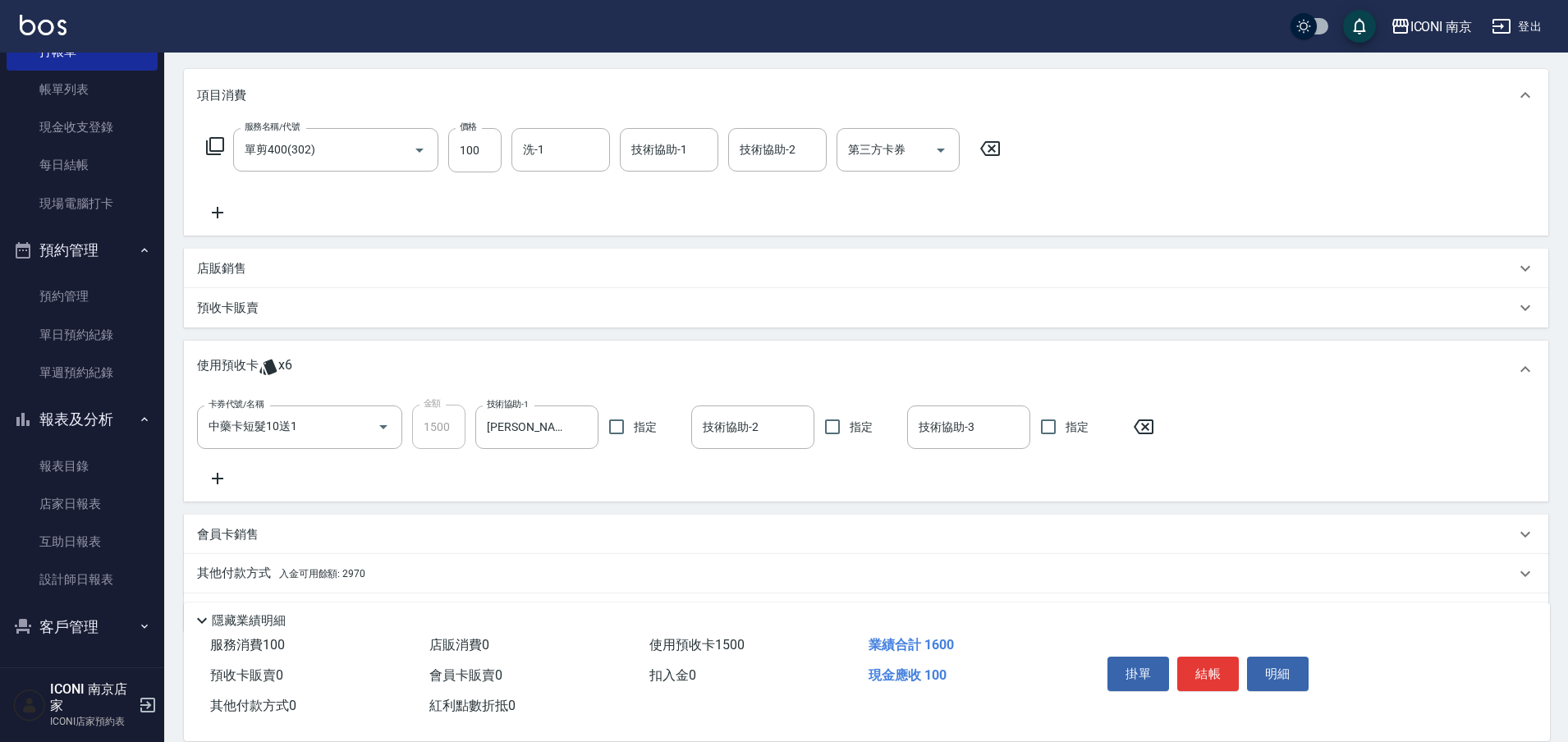
click at [352, 583] on p "其他付款方式 入金可用餘額: 2970" at bounding box center [281, 574] width 169 height 18
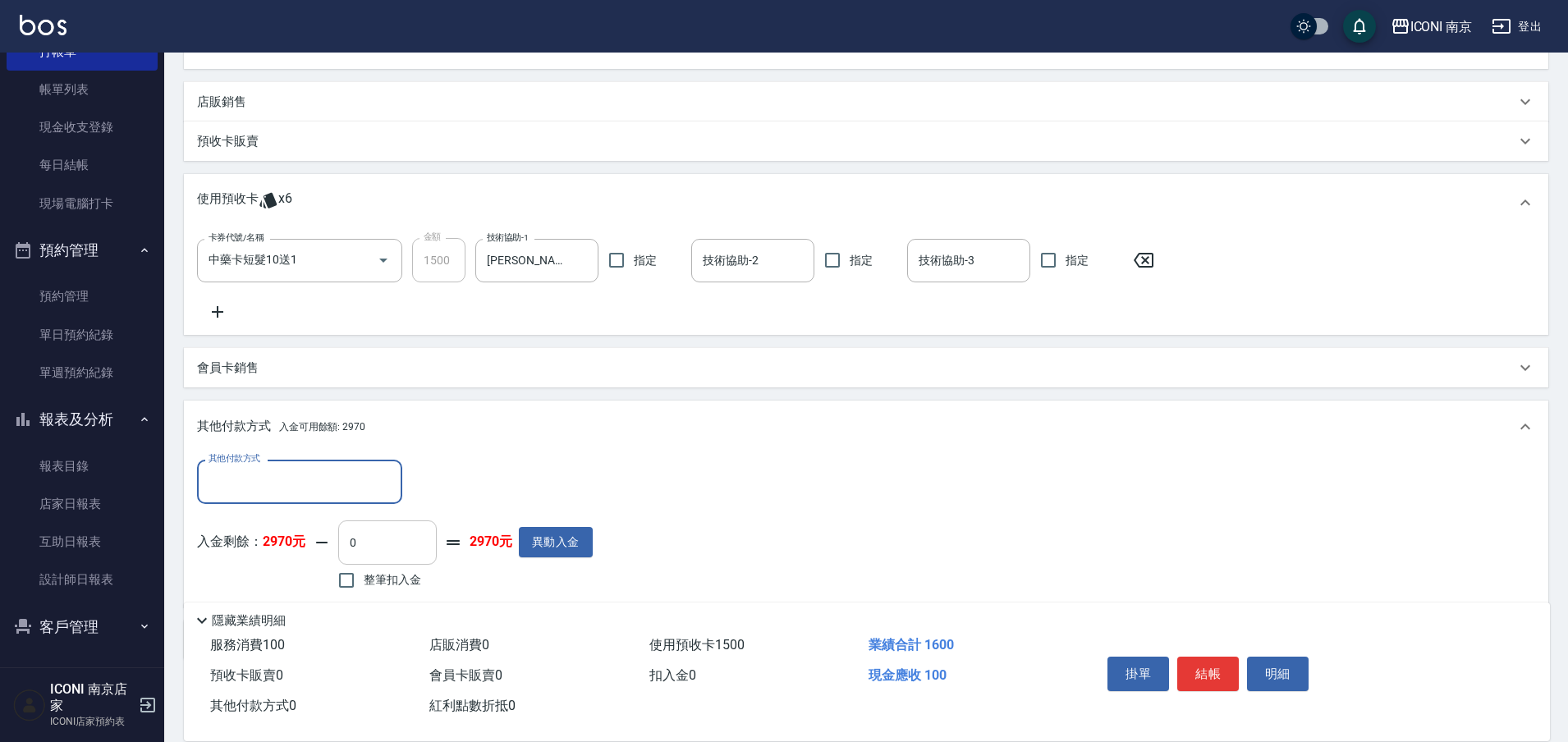
scroll to position [0, 0]
click at [353, 603] on div "隱藏業績明細" at bounding box center [867, 616] width 1366 height 28
click at [362, 582] on input "整筆扣入金" at bounding box center [346, 580] width 34 height 34
checkbox input "true"
type input "100"
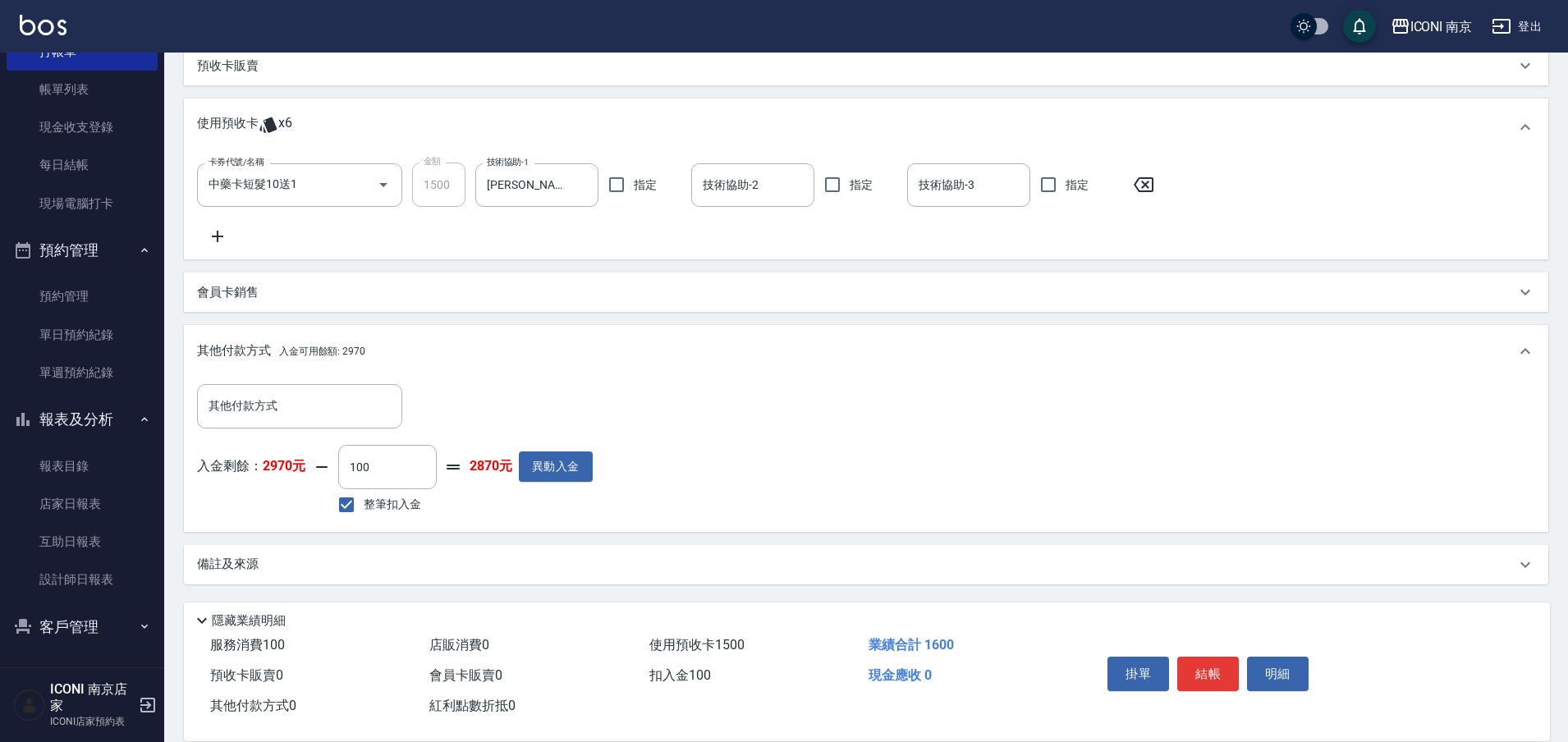
click at [317, 561] on div "備註及來源" at bounding box center [856, 564] width 1318 height 18
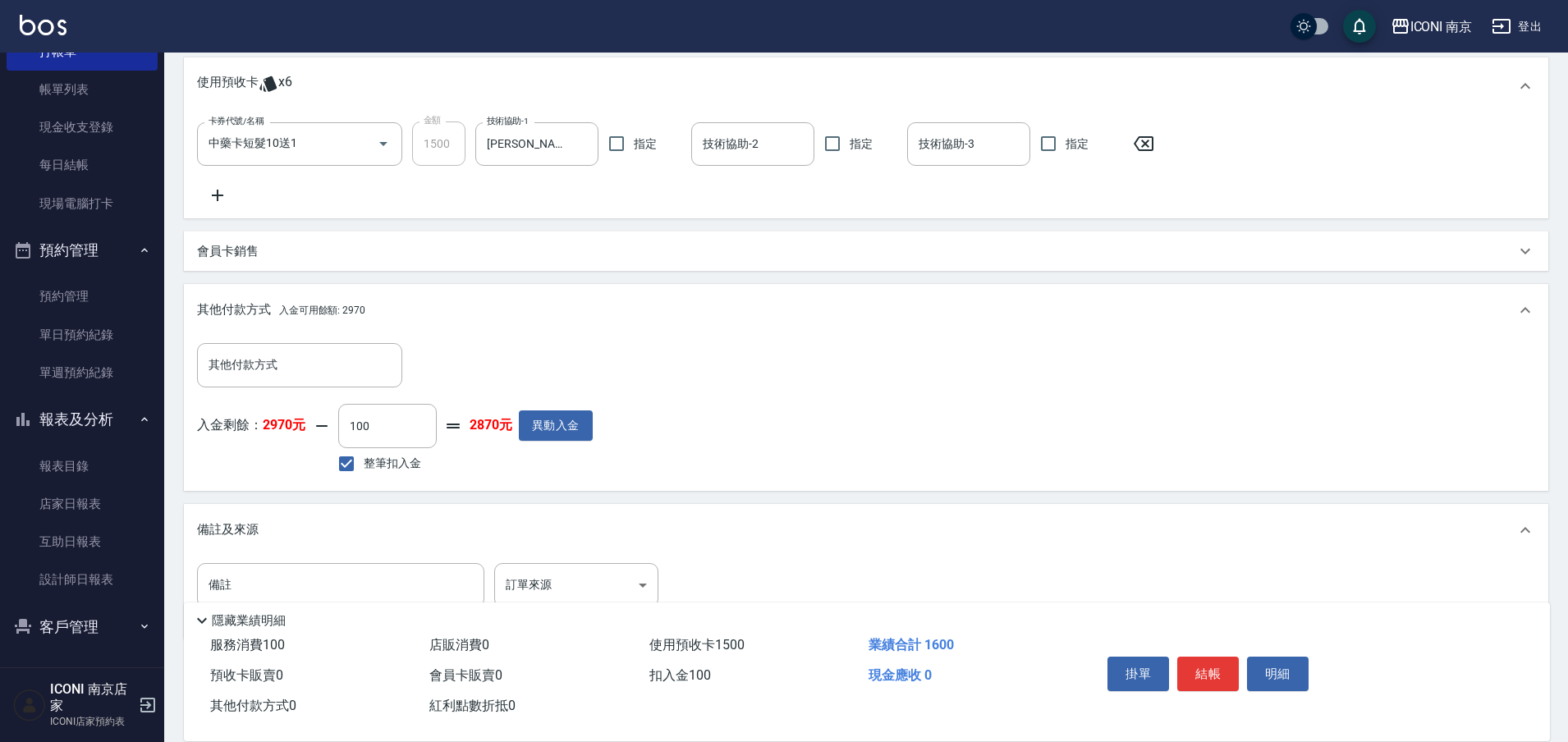
scroll to position [499, 0]
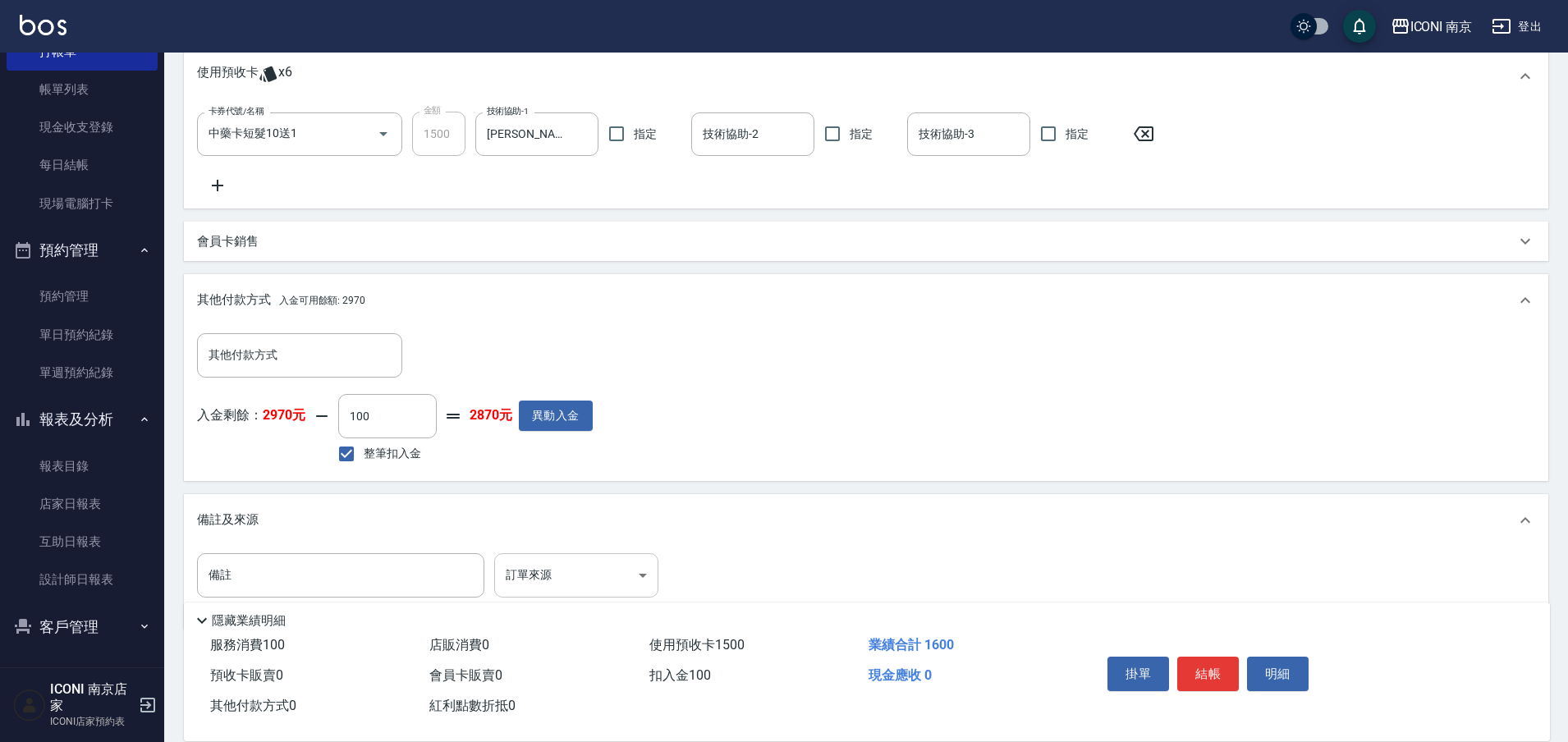
click at [550, 592] on body "ICONI 南京 登出 櫃檯作業 打帳單 帳單列表 現金收支登錄 每日結帳 現場電腦打卡 預約管理 預約管理 單日預約紀錄 單週預約紀錄 報表及分析 報表目錄…" at bounding box center [784, 144] width 1568 height 1287
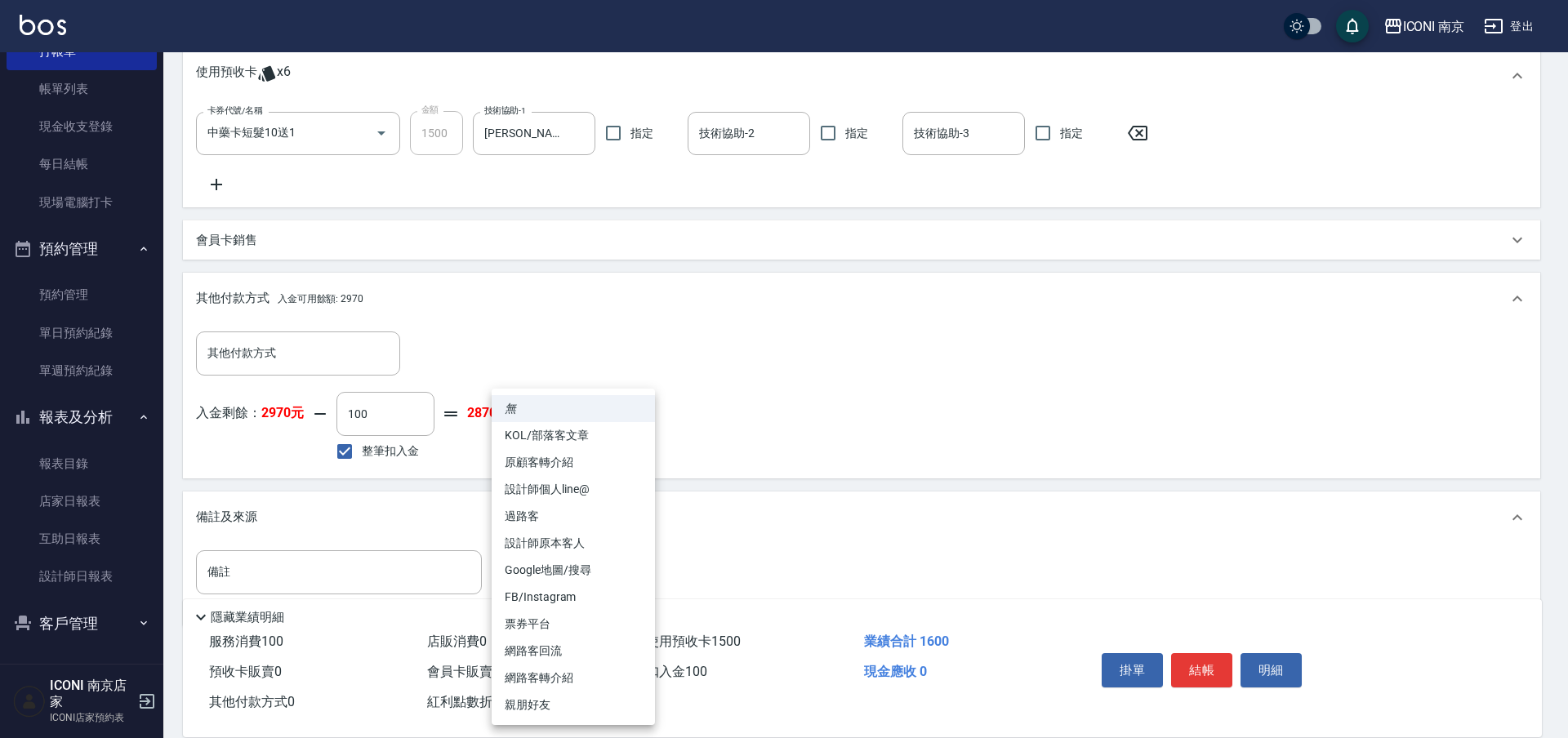
click at [556, 539] on li "設計師原本客人" at bounding box center [573, 543] width 164 height 27
type input "設計師原本客人"
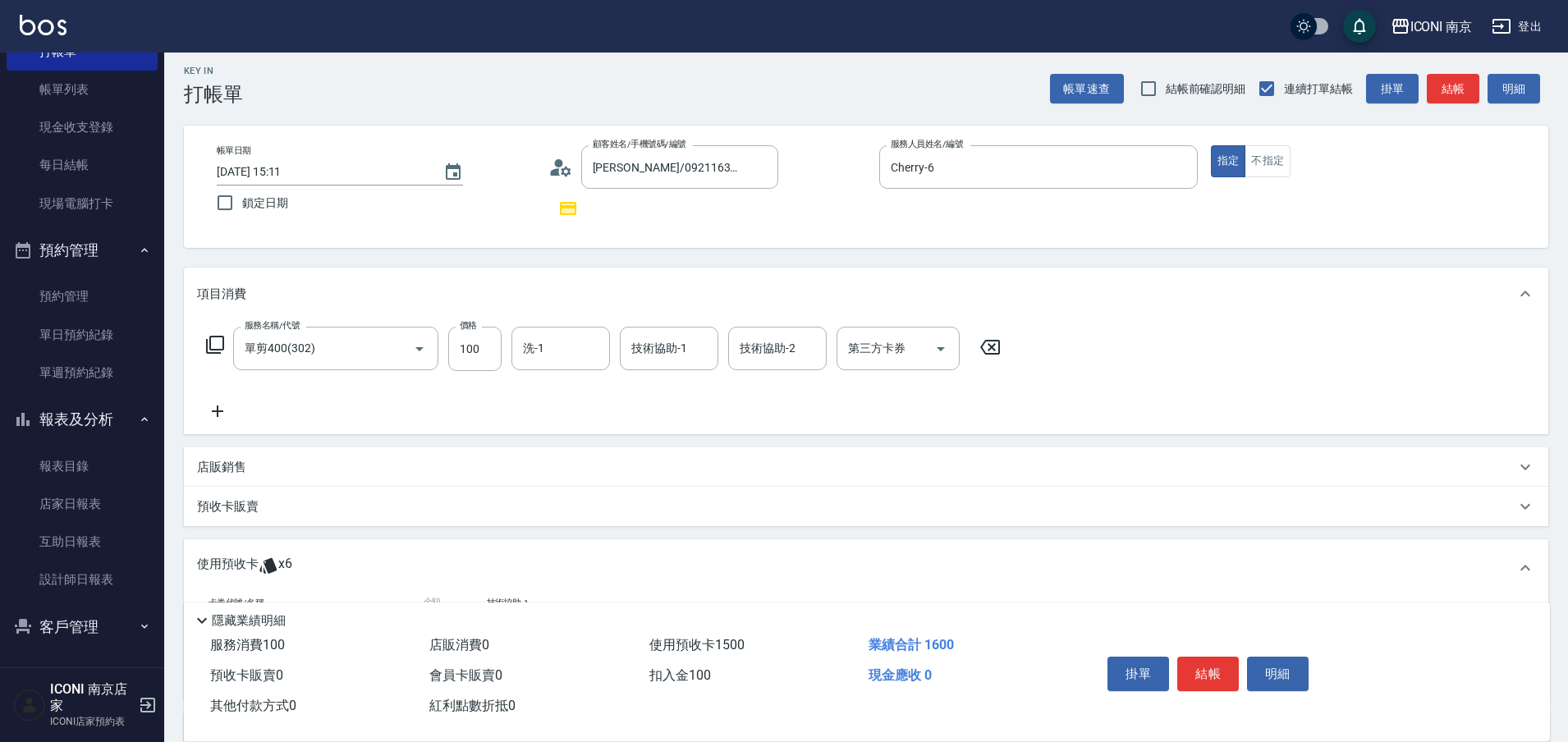
scroll to position [0, 0]
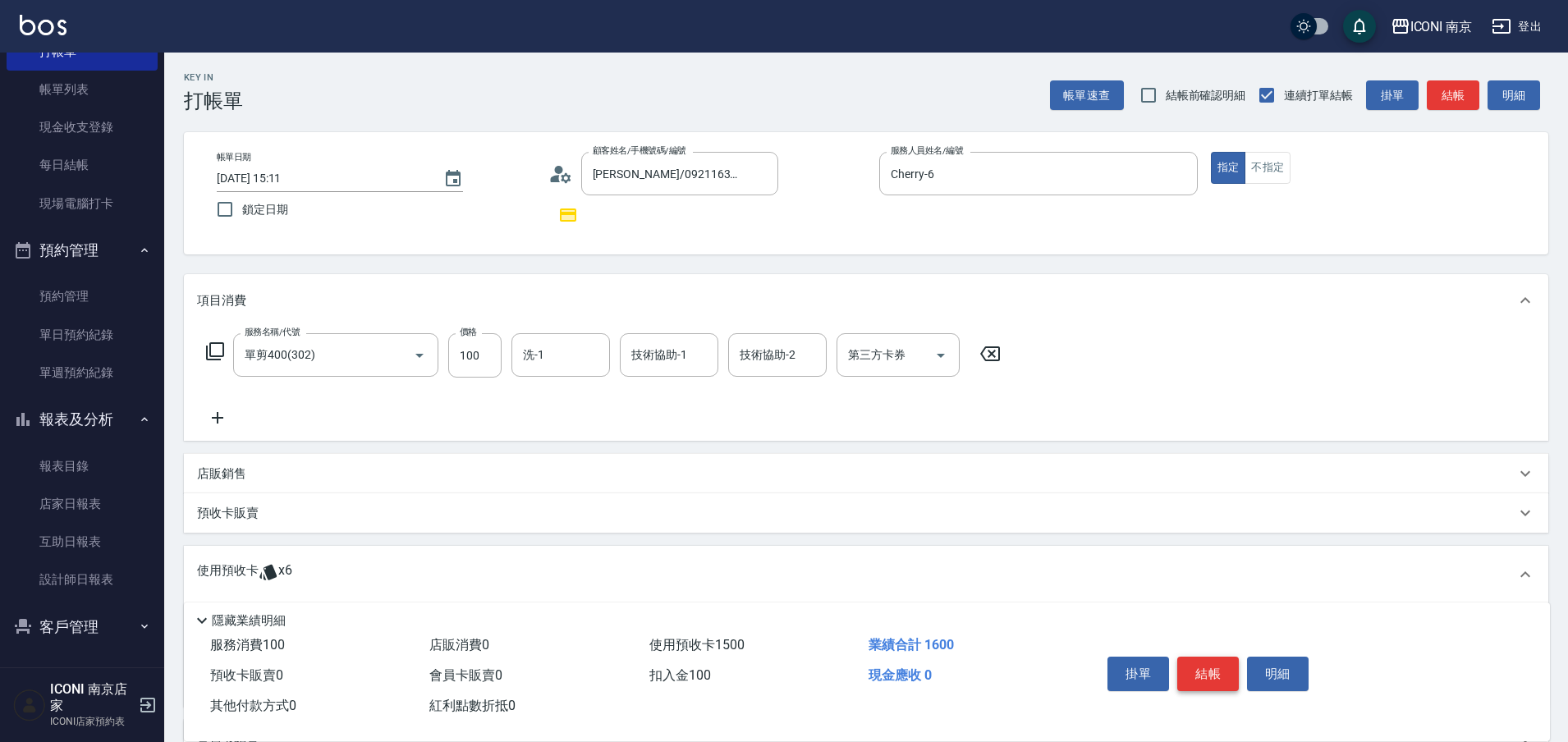
click at [1210, 657] on button "結帳" at bounding box center [1207, 674] width 61 height 34
